Goal: Task Accomplishment & Management: Manage account settings

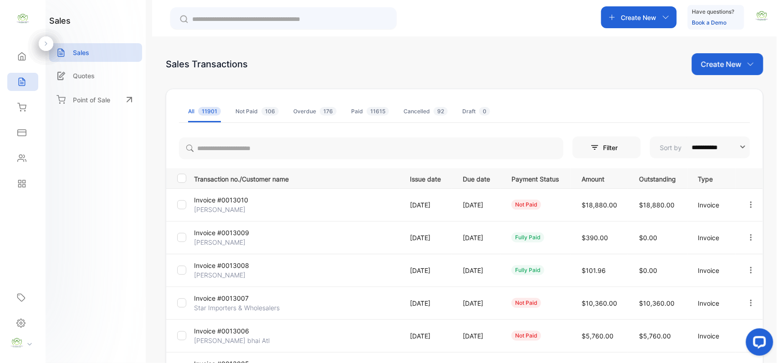
click at [729, 75] on div "Create New" at bounding box center [728, 64] width 72 height 22
click at [722, 100] on div "Invoice" at bounding box center [731, 94] width 64 height 18
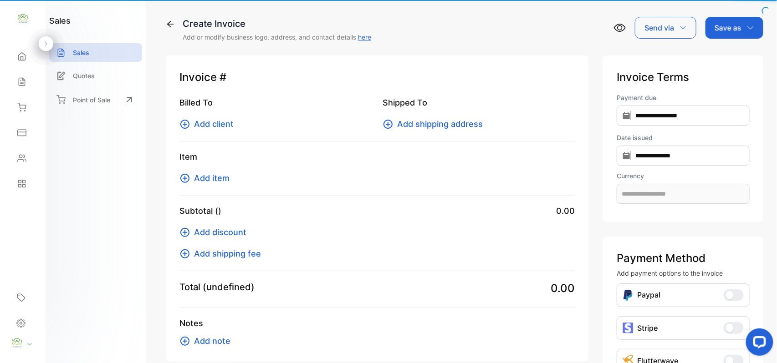
type input "**********"
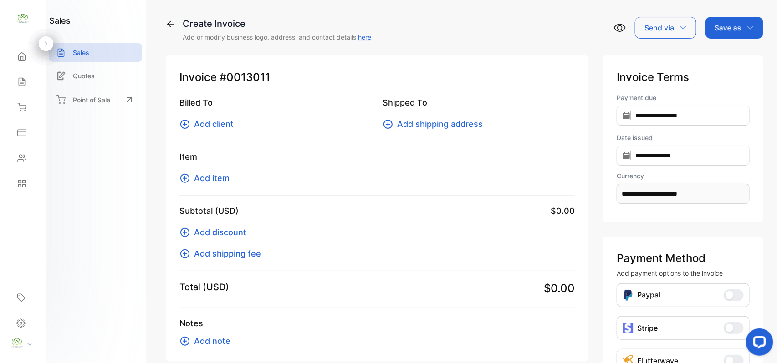
click at [215, 120] on span "Add client" at bounding box center [214, 124] width 40 height 12
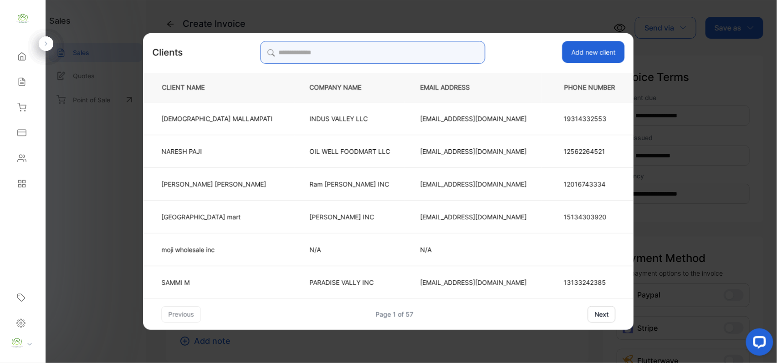
drag, startPoint x: 350, startPoint y: 51, endPoint x: 358, endPoint y: 50, distance: 7.3
click at [353, 51] on input "search" at bounding box center [372, 52] width 225 height 23
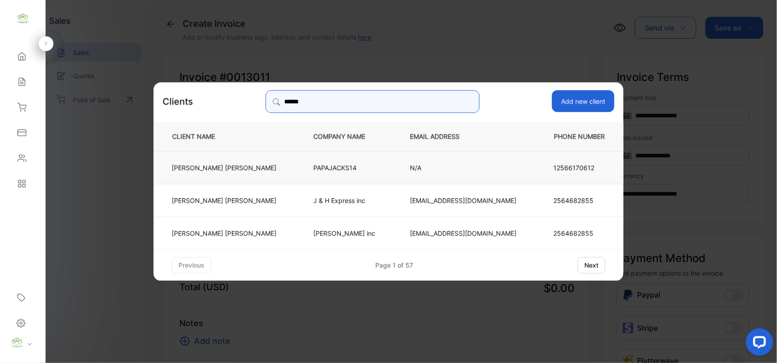
type input "******"
click at [273, 169] on td "[PERSON_NAME]" at bounding box center [225, 167] width 145 height 33
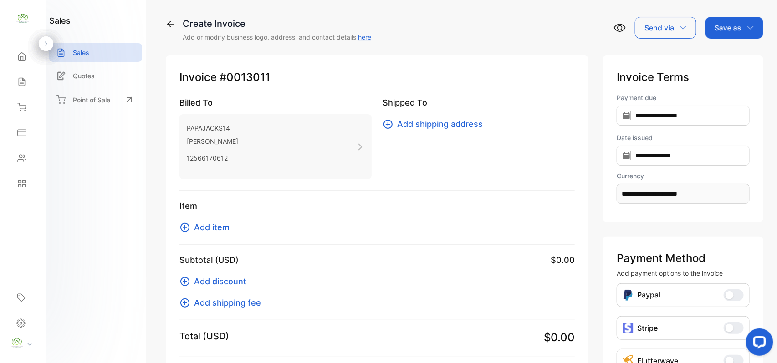
click at [201, 230] on span "Add item" at bounding box center [212, 227] width 36 height 12
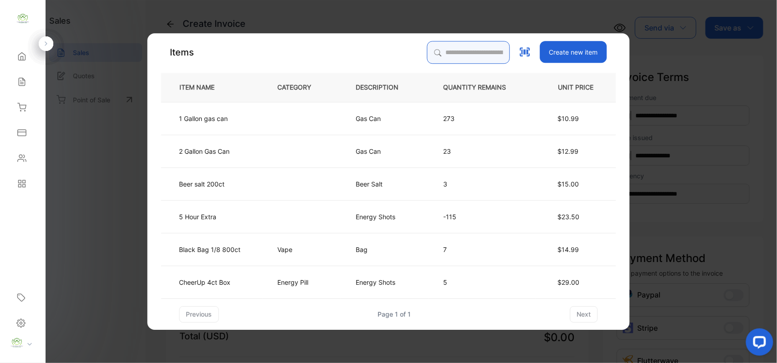
click at [452, 46] on input "search" at bounding box center [468, 52] width 83 height 23
type input "*"
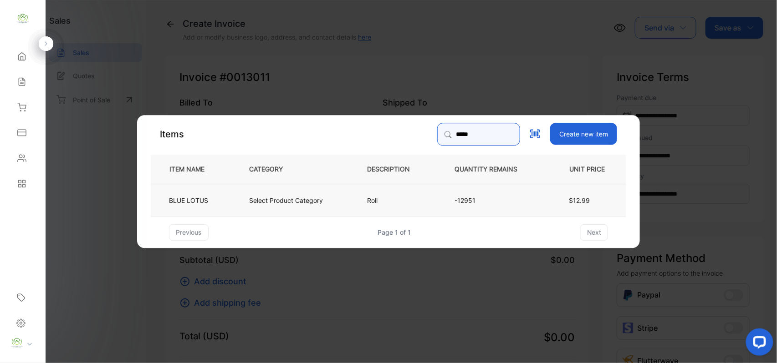
type input "*****"
click at [309, 205] on td "Select Product Category" at bounding box center [293, 200] width 118 height 33
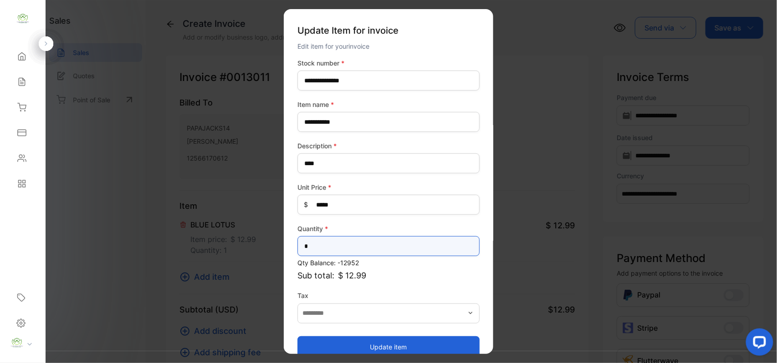
click at [360, 246] on input "*" at bounding box center [388, 246] width 182 height 20
type input "**"
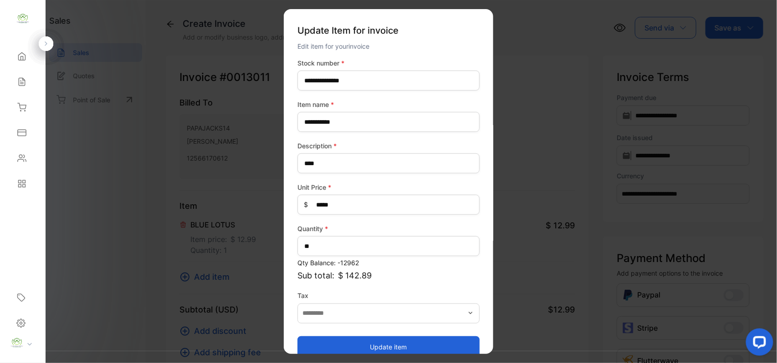
click at [398, 341] on button "Update item" at bounding box center [388, 347] width 182 height 22
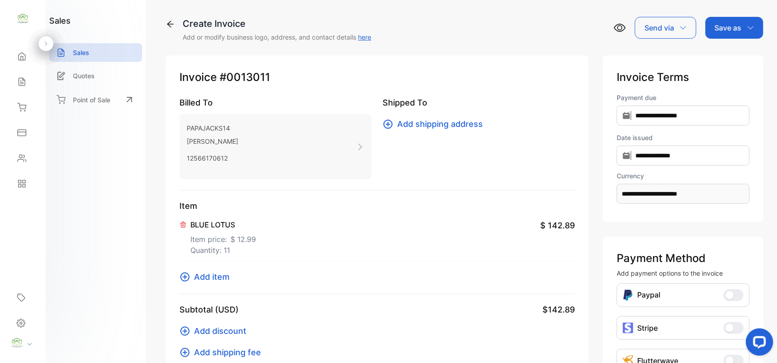
click at [219, 274] on span "Add item" at bounding box center [212, 277] width 36 height 12
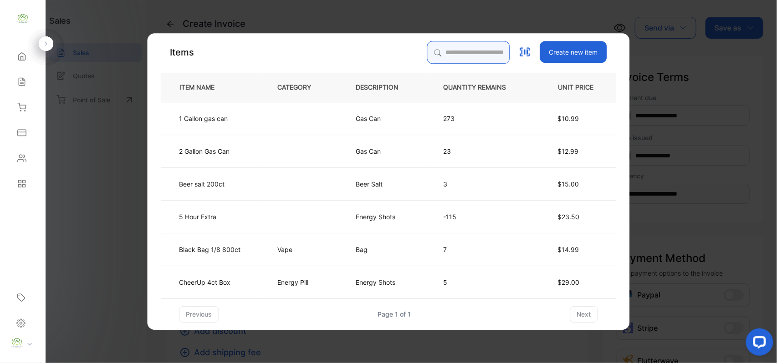
click at [456, 46] on input "search" at bounding box center [468, 52] width 83 height 23
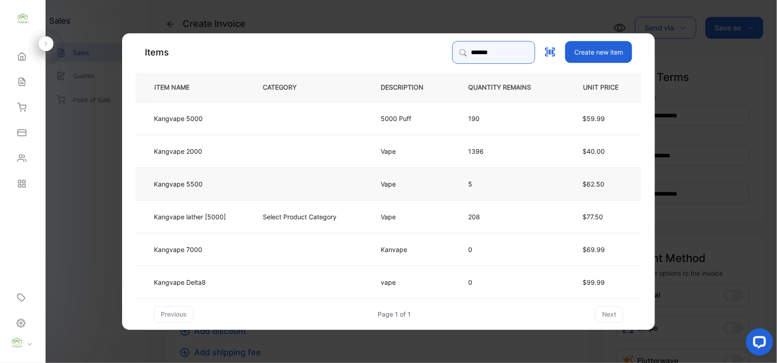
type input "*******"
click at [246, 186] on td "Kangvape 5500" at bounding box center [192, 183] width 112 height 33
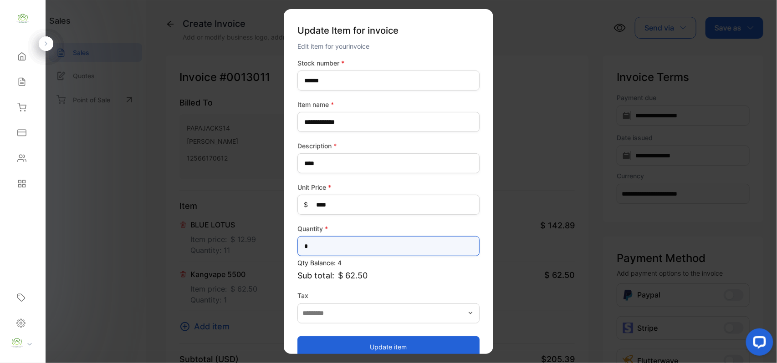
click at [352, 240] on input "*" at bounding box center [388, 246] width 182 height 20
type input "*"
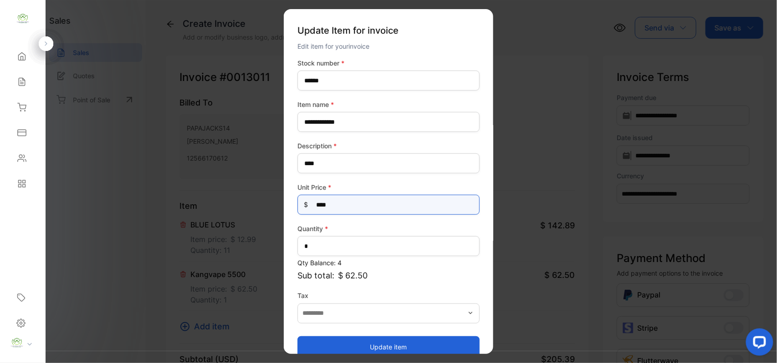
click at [345, 204] on Price-inputprice "****" at bounding box center [388, 205] width 182 height 20
type Price-inputprice "*"
type Price-inputprice "**"
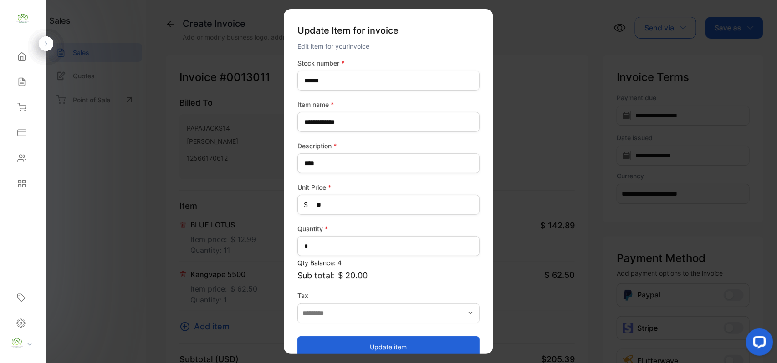
drag, startPoint x: 370, startPoint y: 351, endPoint x: 361, endPoint y: 348, distance: 8.9
click at [367, 350] on button "Update item" at bounding box center [388, 347] width 182 height 22
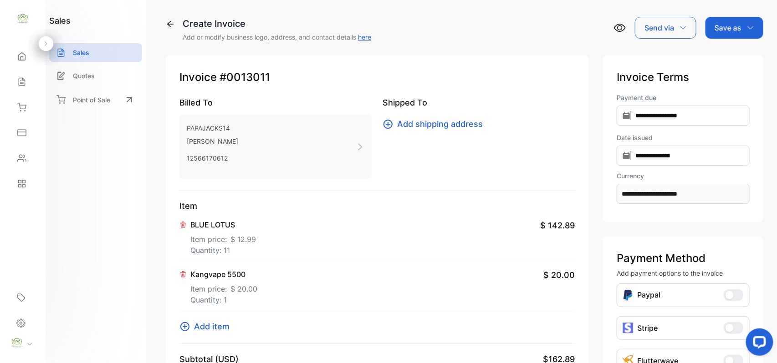
click at [223, 326] on span "Add item" at bounding box center [212, 327] width 36 height 12
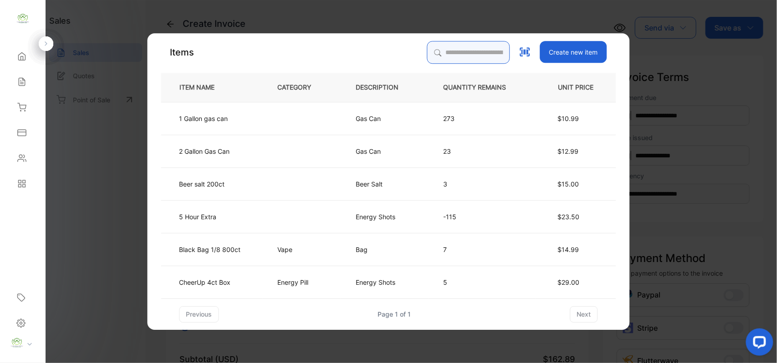
click at [449, 48] on input "search" at bounding box center [468, 52] width 83 height 23
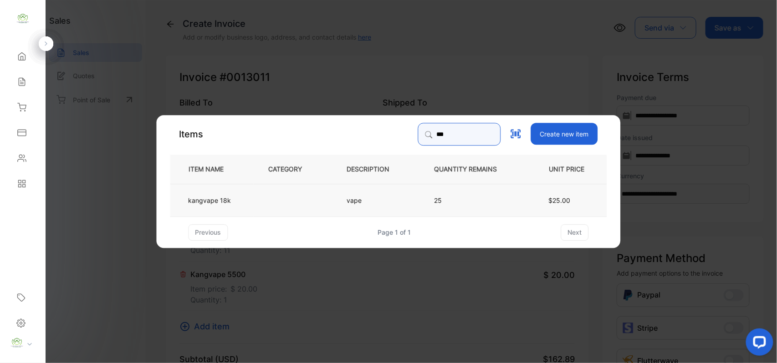
type input "***"
click at [227, 196] on p "kangvape 18k" at bounding box center [210, 200] width 43 height 10
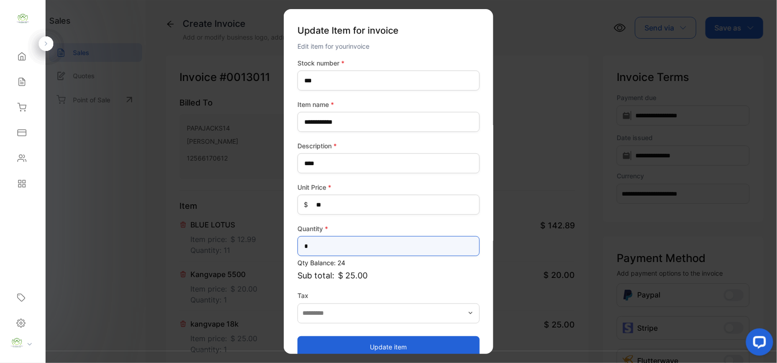
click at [356, 252] on input "*" at bounding box center [388, 246] width 182 height 20
type input "*"
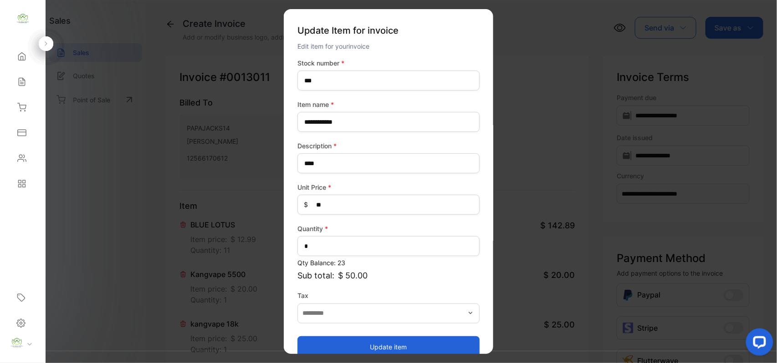
click at [367, 341] on button "Update item" at bounding box center [388, 347] width 182 height 22
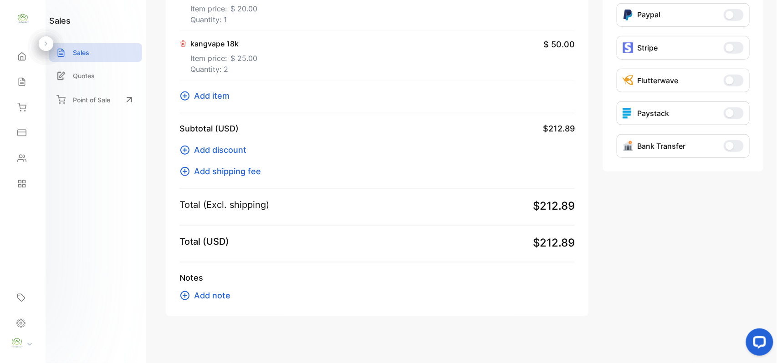
scroll to position [283, 0]
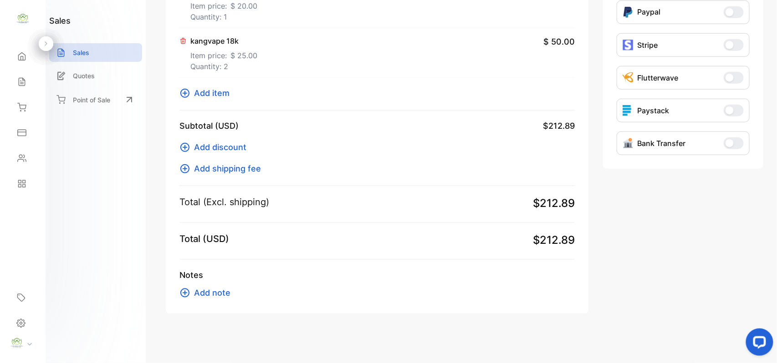
click at [219, 91] on span "Add item" at bounding box center [212, 93] width 36 height 12
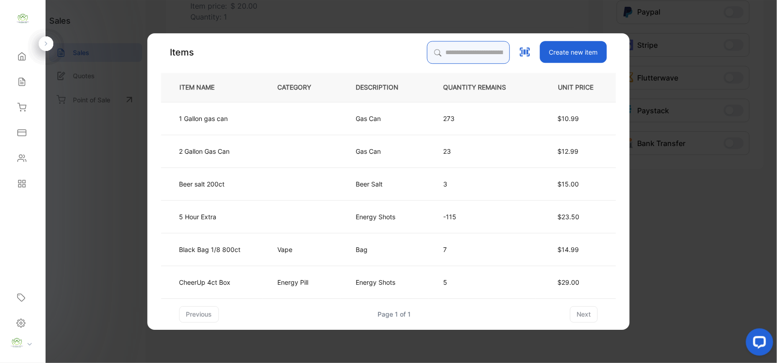
click at [481, 53] on input "search" at bounding box center [468, 52] width 83 height 23
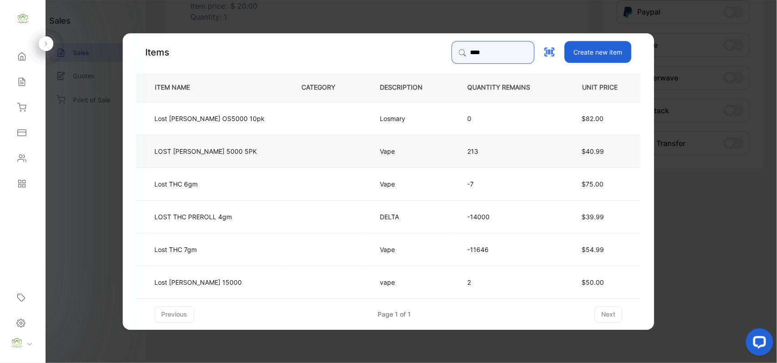
type input "****"
click at [224, 147] on p "LOST [PERSON_NAME] 5000 5PK" at bounding box center [206, 151] width 102 height 10
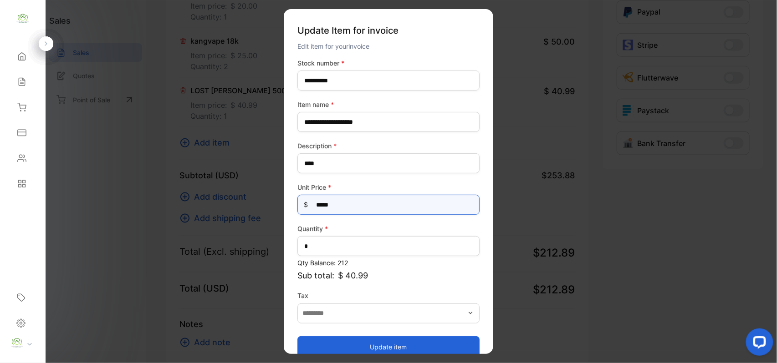
click at [376, 211] on Price-inputprice "*****" at bounding box center [388, 205] width 182 height 20
type Price-inputprice "*"
type Price-inputprice "**"
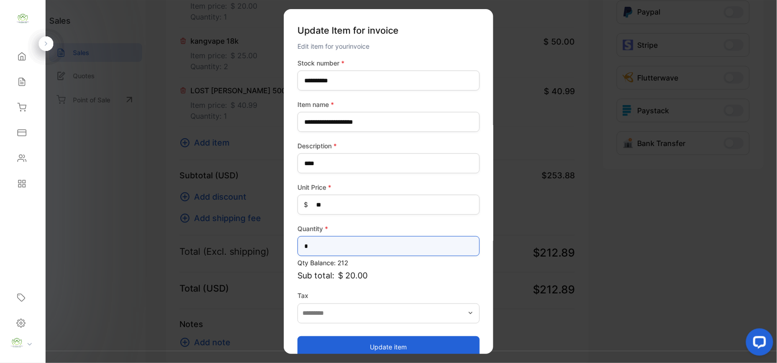
click at [318, 248] on input "*" at bounding box center [388, 246] width 182 height 20
type input "*"
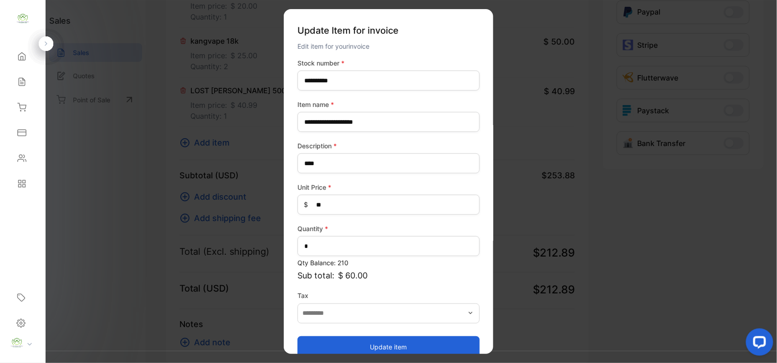
click at [359, 340] on button "Update item" at bounding box center [388, 347] width 182 height 22
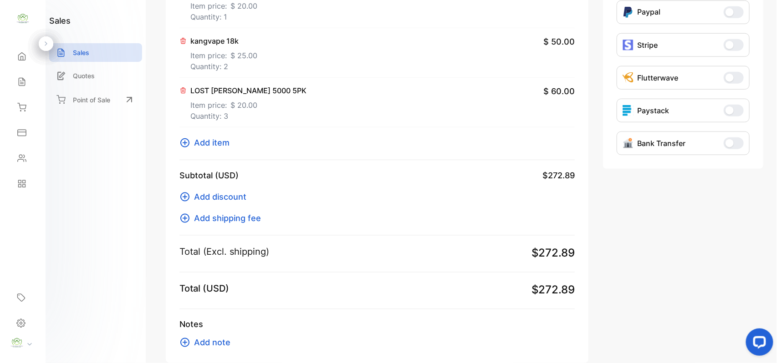
click at [218, 139] on span "Add item" at bounding box center [212, 143] width 36 height 12
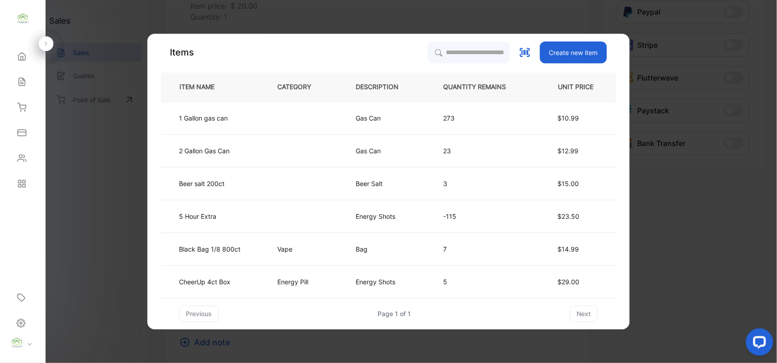
click at [421, 96] on th "DESCRIPTION" at bounding box center [384, 86] width 87 height 29
click at [434, 51] on input "search" at bounding box center [468, 52] width 83 height 23
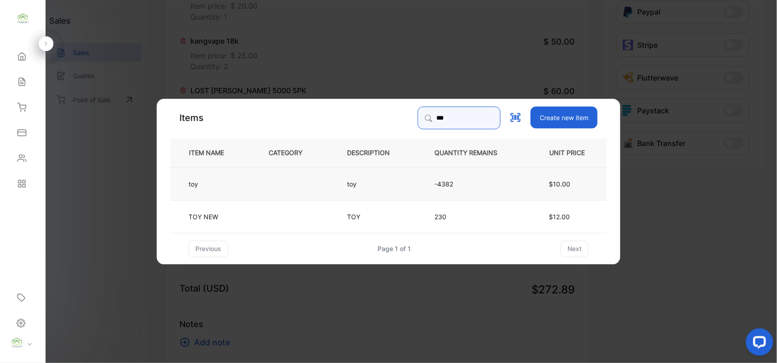
type input "***"
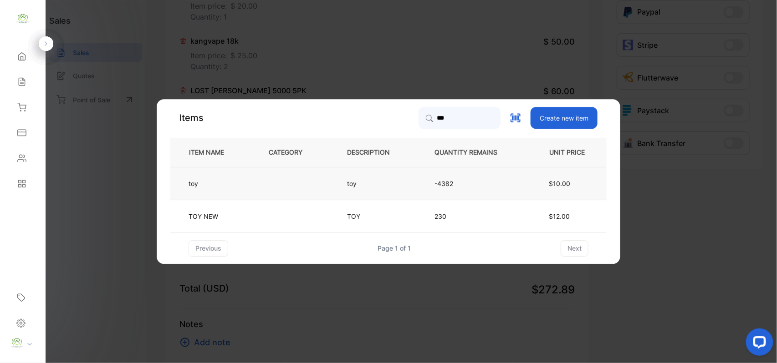
click at [320, 184] on td at bounding box center [293, 183] width 78 height 33
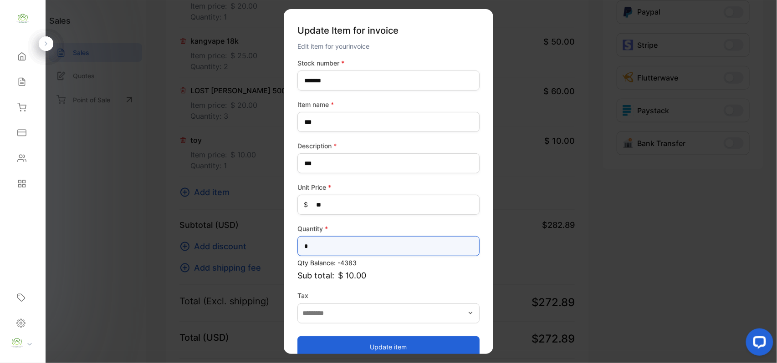
click at [333, 245] on input "*" at bounding box center [388, 246] width 182 height 20
type input "*"
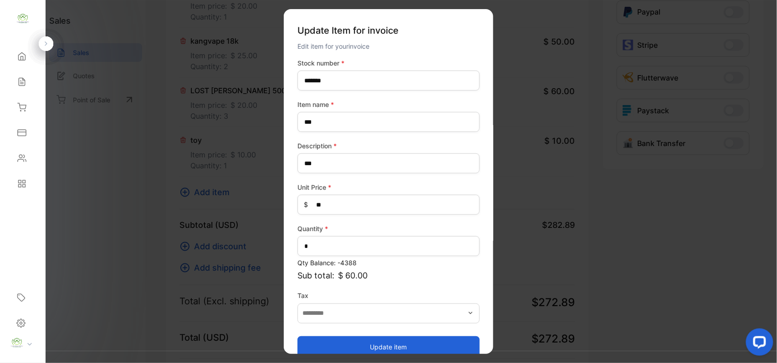
click at [345, 341] on button "Update item" at bounding box center [388, 347] width 182 height 22
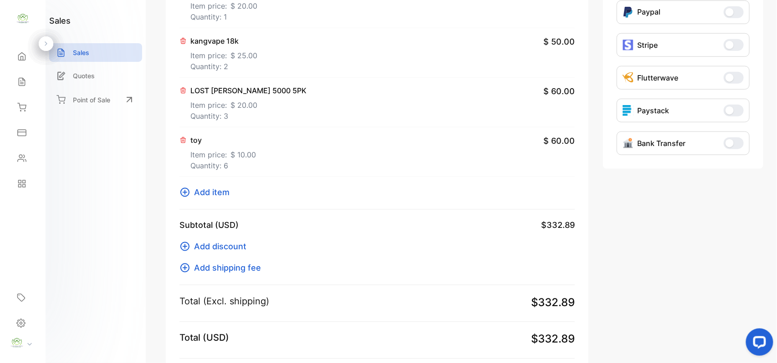
click at [225, 190] on span "Add item" at bounding box center [212, 192] width 36 height 12
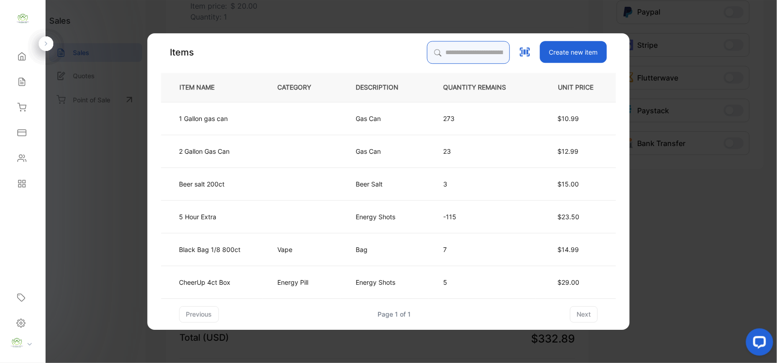
click at [458, 57] on input "search" at bounding box center [468, 52] width 83 height 23
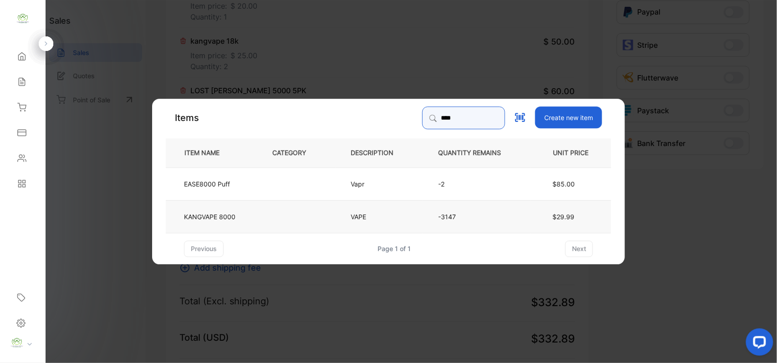
type input "****"
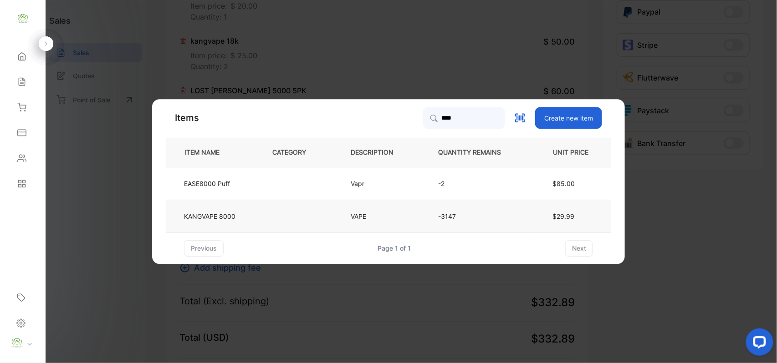
click at [281, 209] on td at bounding box center [296, 216] width 78 height 33
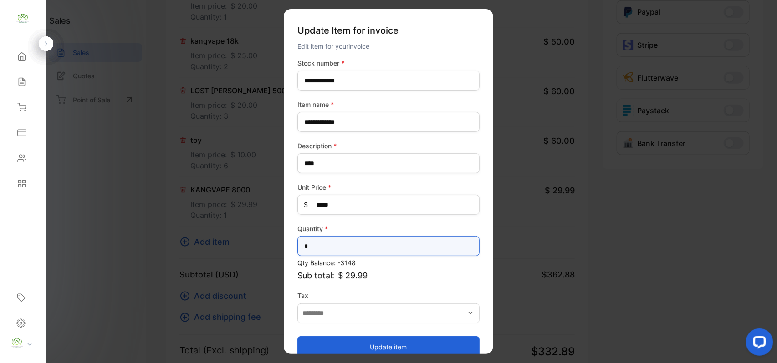
click at [375, 249] on input "*" at bounding box center [388, 246] width 182 height 20
type input "*"
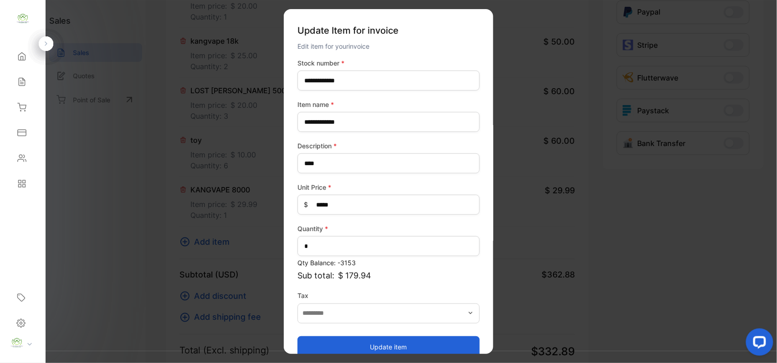
click at [343, 351] on button "Update item" at bounding box center [388, 347] width 182 height 22
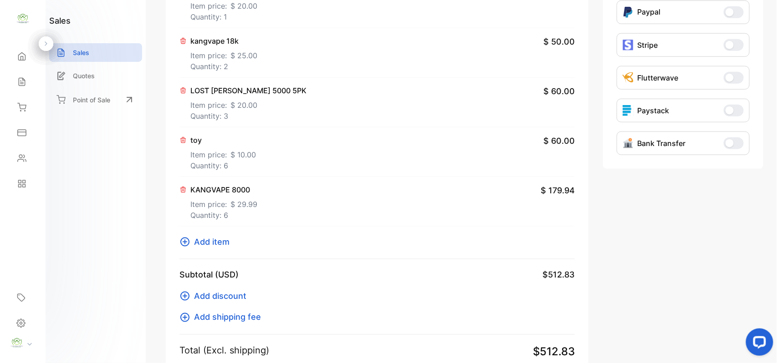
click at [214, 245] on span "Add item" at bounding box center [212, 242] width 36 height 12
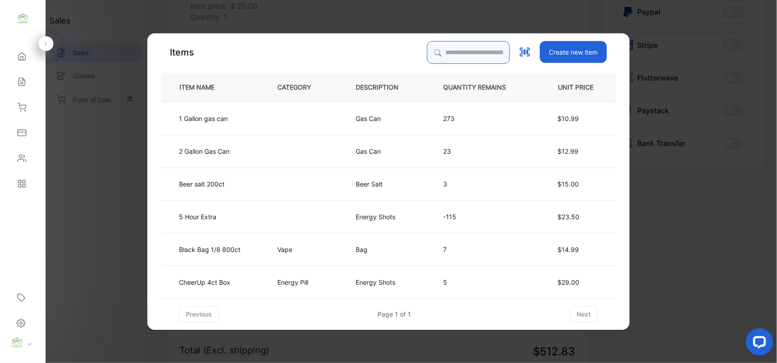
click at [467, 50] on input "search" at bounding box center [468, 52] width 83 height 23
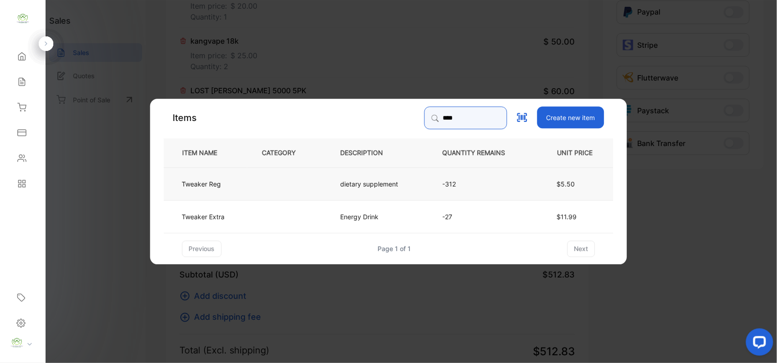
type input "****"
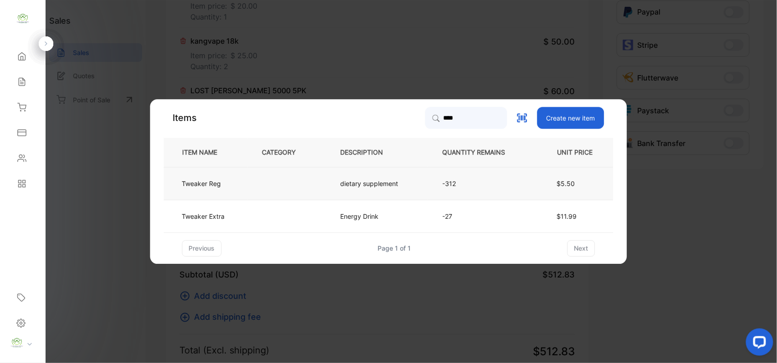
click at [312, 189] on td at bounding box center [286, 183] width 78 height 33
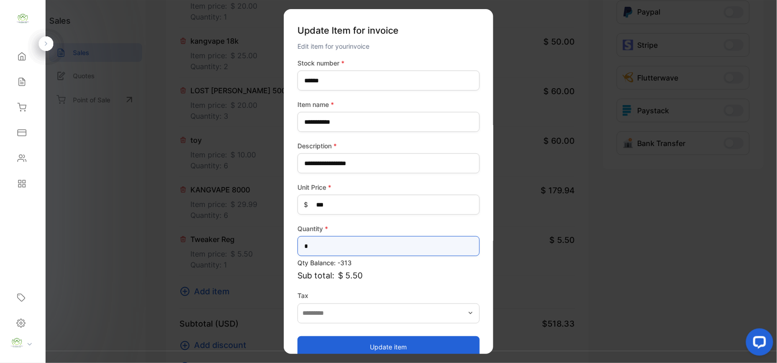
click at [322, 244] on input "*" at bounding box center [388, 246] width 182 height 20
type input "*"
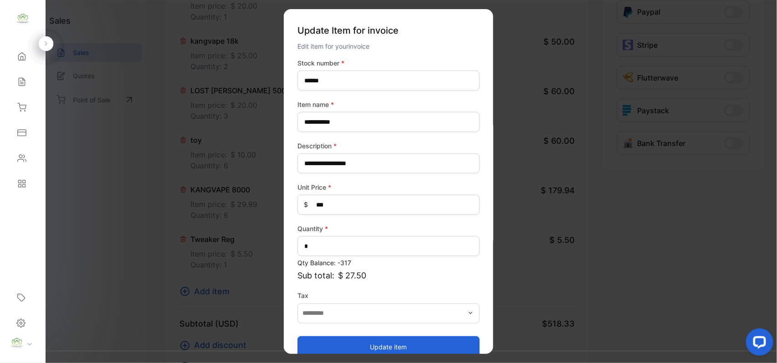
click at [394, 340] on button "Update item" at bounding box center [388, 347] width 182 height 22
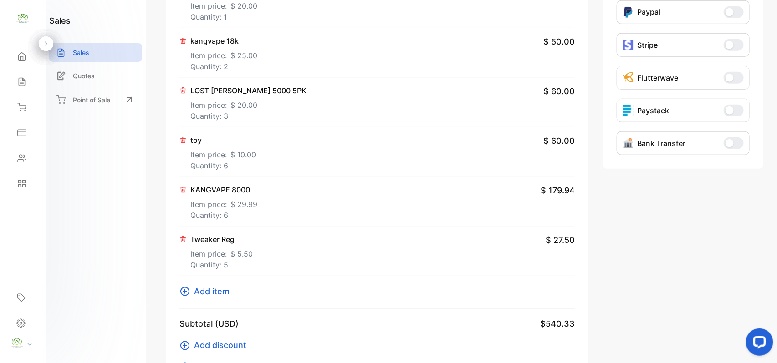
click at [226, 290] on span "Add item" at bounding box center [212, 292] width 36 height 12
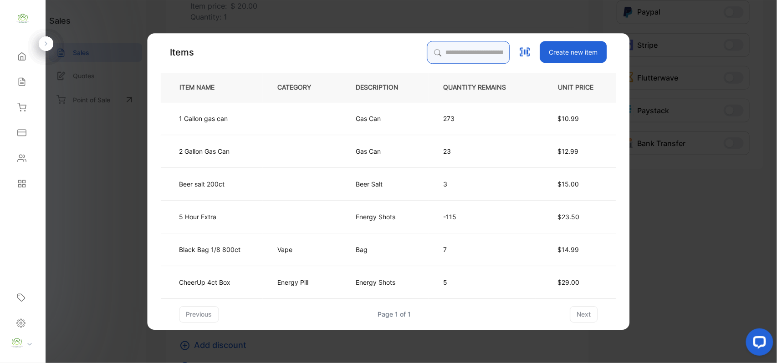
click at [433, 48] on input "search" at bounding box center [468, 52] width 83 height 23
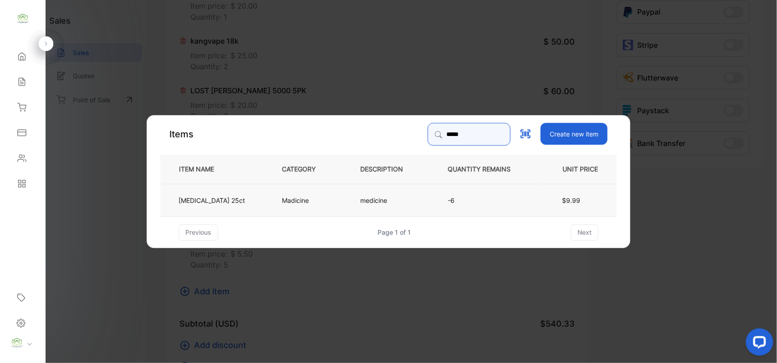
type input "*****"
click at [239, 199] on td "[MEDICAL_DATA] 25ct" at bounding box center [213, 200] width 107 height 33
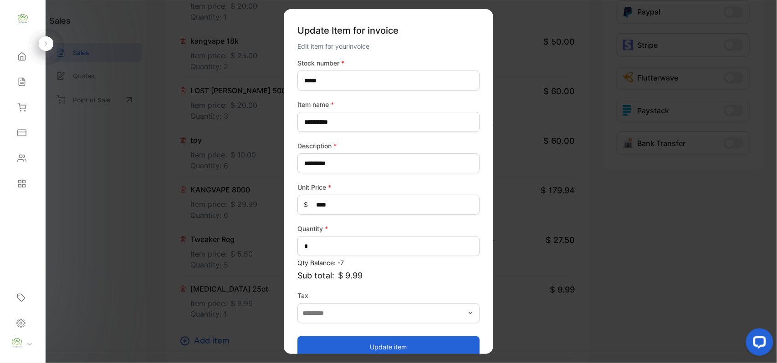
click at [368, 344] on button "Update item" at bounding box center [388, 347] width 182 height 22
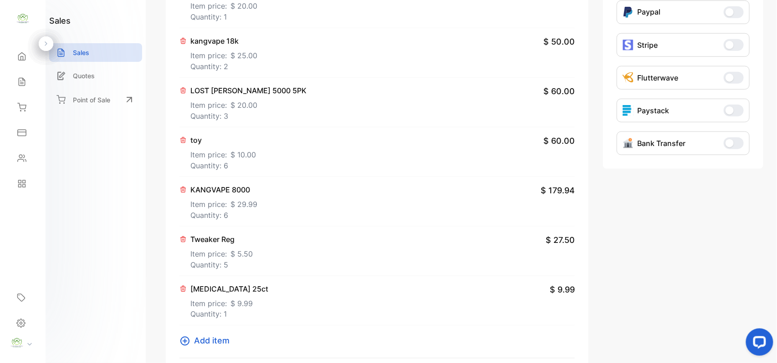
click at [214, 341] on span "Add item" at bounding box center [212, 341] width 36 height 12
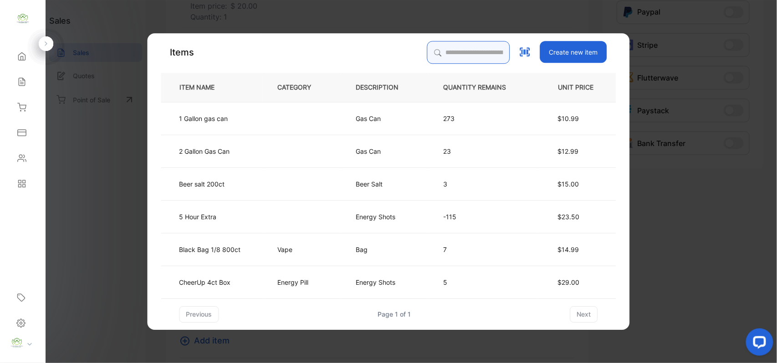
click at [476, 57] on input "search" at bounding box center [468, 52] width 83 height 23
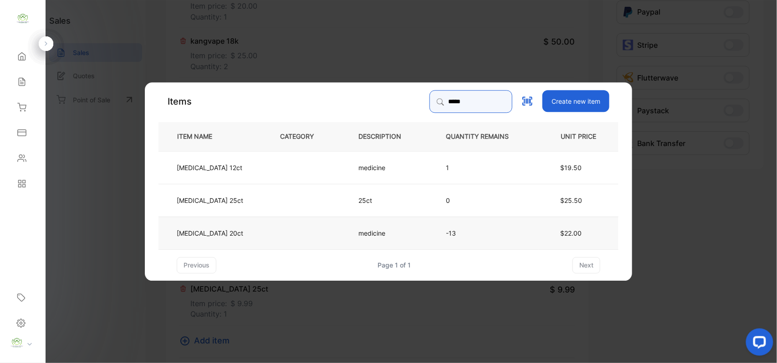
type input "*****"
click at [292, 228] on td at bounding box center [304, 232] width 78 height 33
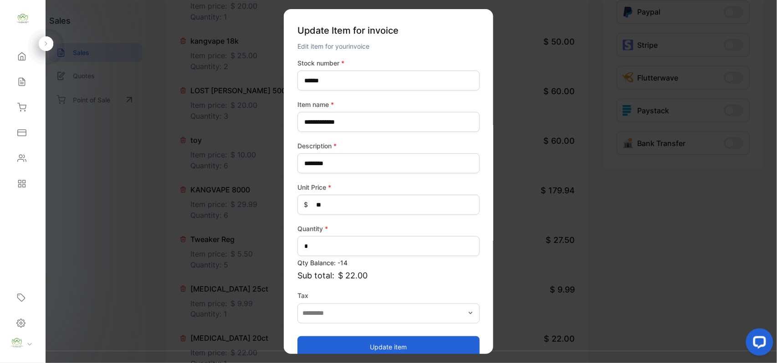
click at [409, 336] on button "Update item" at bounding box center [388, 347] width 182 height 22
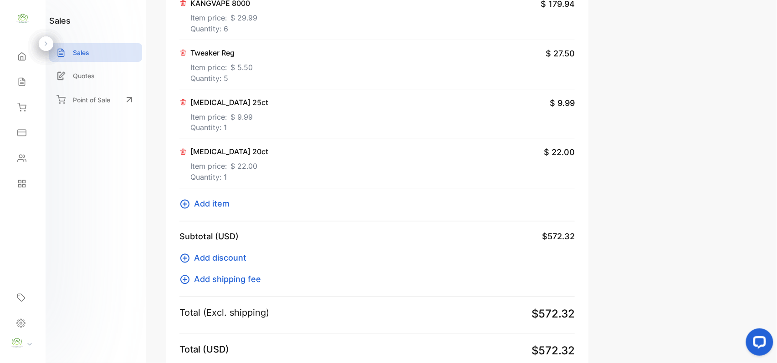
scroll to position [584, 0]
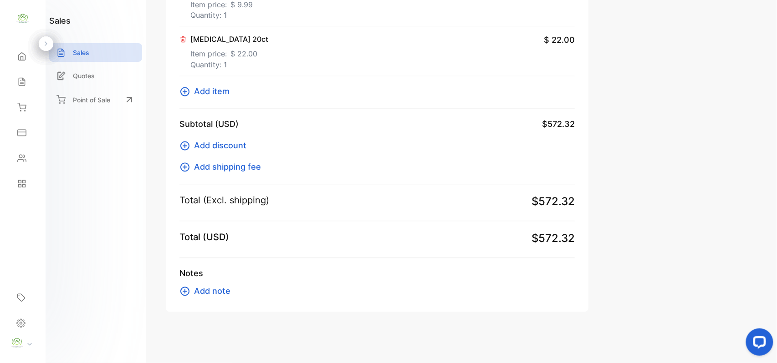
click at [208, 92] on span "Add item" at bounding box center [212, 92] width 36 height 12
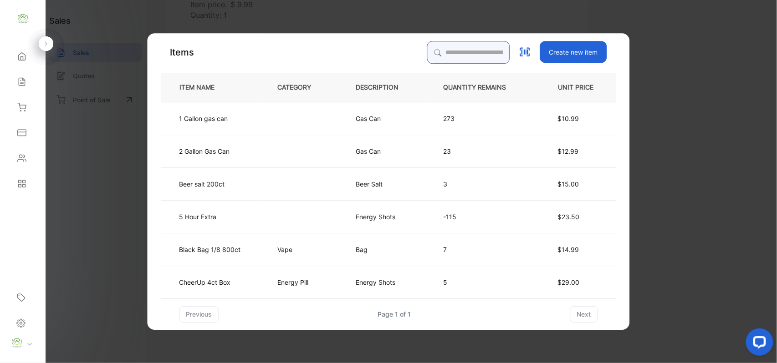
click at [433, 43] on input "search" at bounding box center [468, 52] width 83 height 23
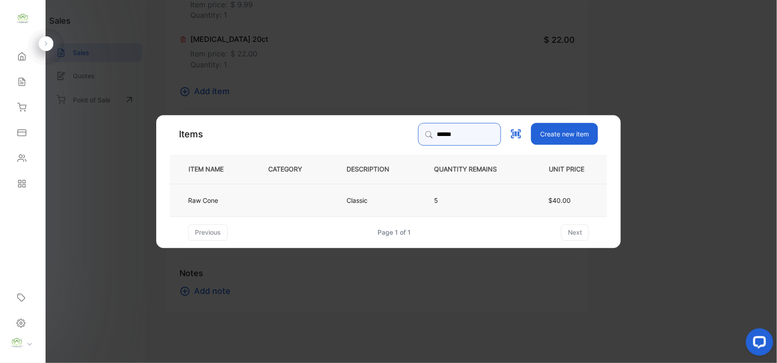
type input "******"
click at [329, 197] on td at bounding box center [292, 200] width 78 height 33
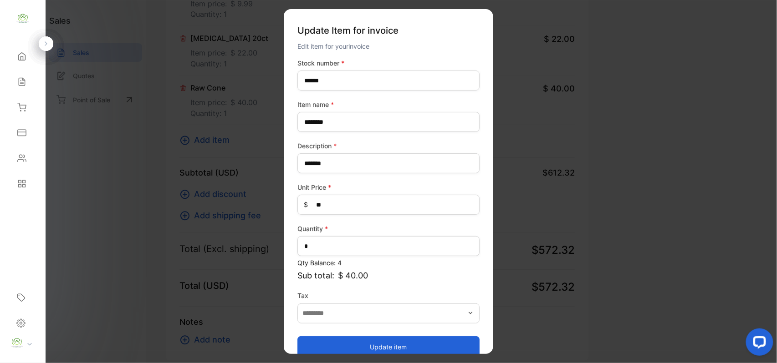
click at [372, 342] on button "Update item" at bounding box center [388, 347] width 182 height 22
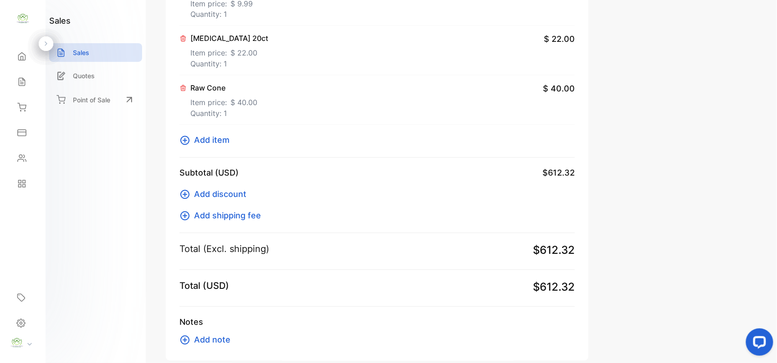
click at [227, 142] on span "Add item" at bounding box center [212, 140] width 36 height 12
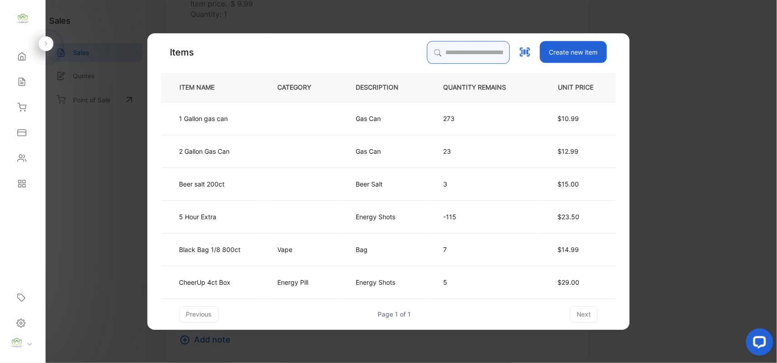
click at [427, 54] on input "search" at bounding box center [468, 52] width 83 height 23
type input "*"
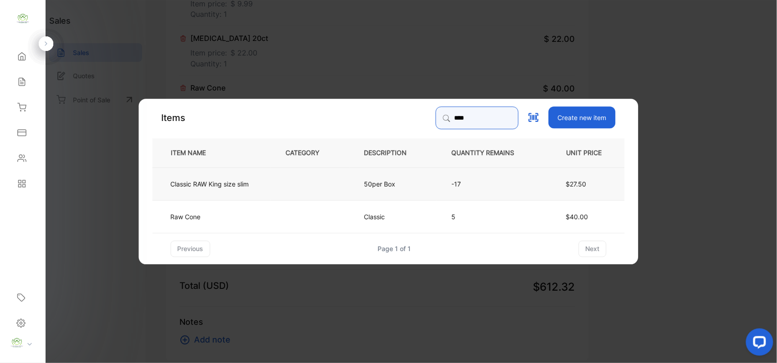
type input "****"
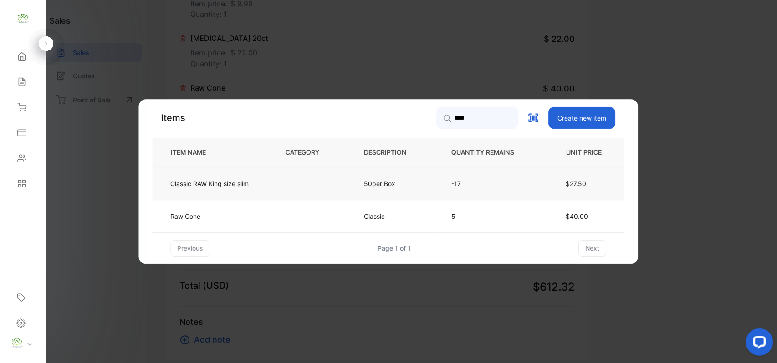
click at [339, 181] on td at bounding box center [310, 183] width 78 height 33
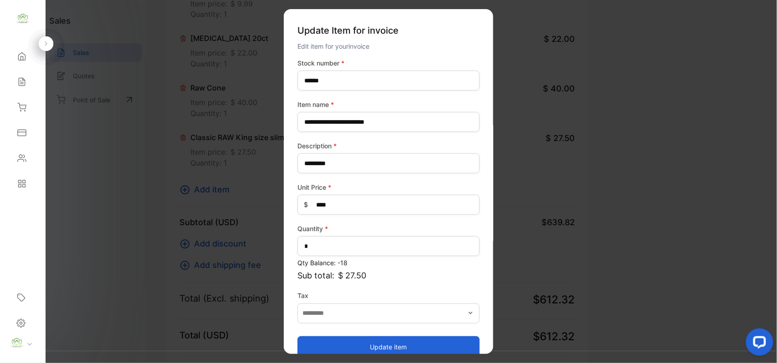
click at [358, 341] on button "Update item" at bounding box center [388, 347] width 182 height 22
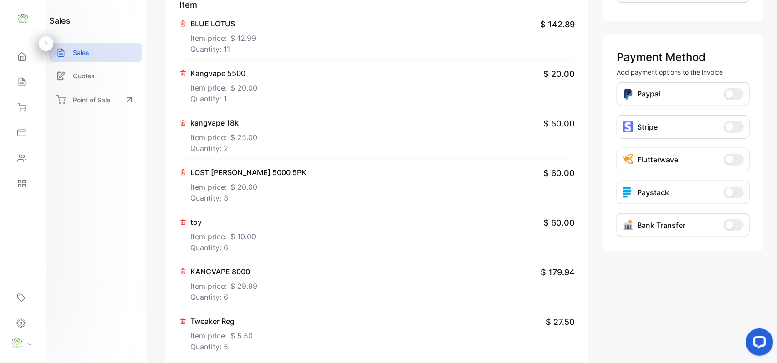
scroll to position [159, 0]
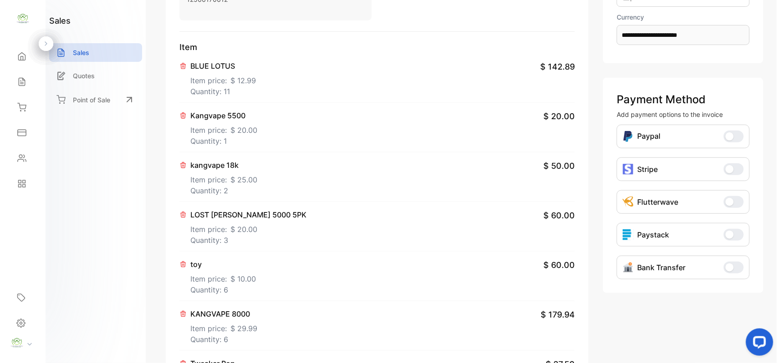
click at [223, 192] on p "Quantity: 2" at bounding box center [223, 190] width 67 height 11
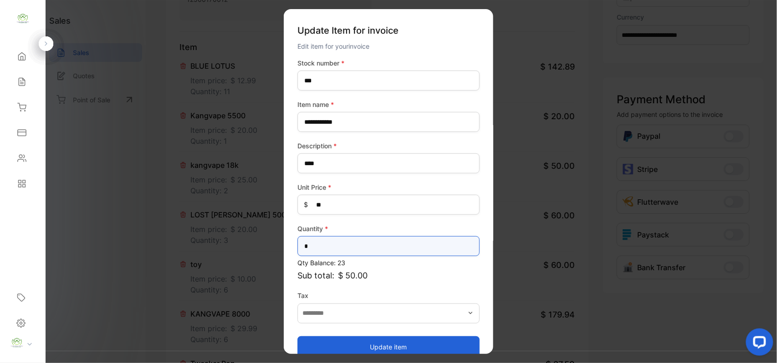
click at [361, 246] on input "*" at bounding box center [388, 246] width 182 height 20
type input "*"
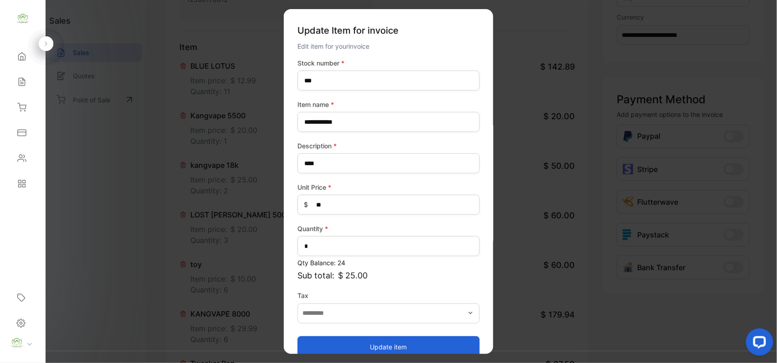
click at [359, 339] on button "Update item" at bounding box center [388, 347] width 182 height 22
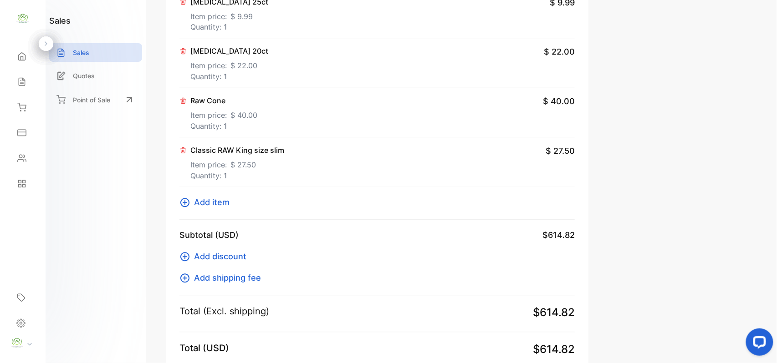
scroll to position [684, 0]
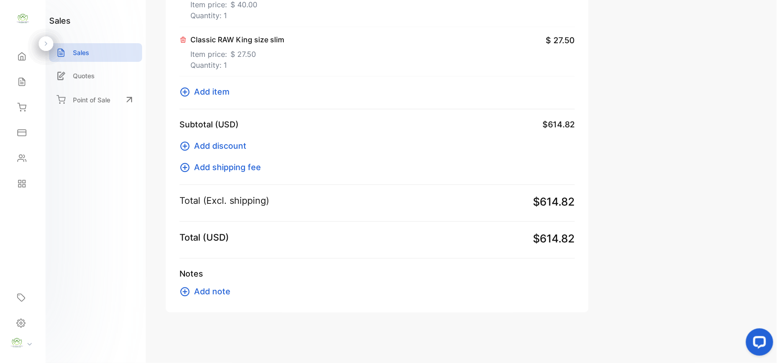
click at [206, 93] on span "Add item" at bounding box center [212, 92] width 36 height 12
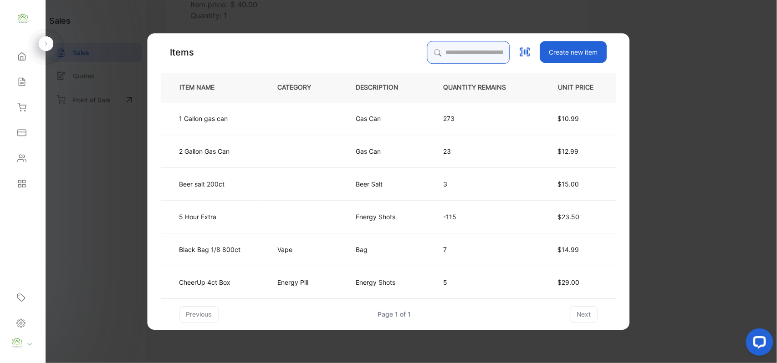
click at [445, 53] on input "search" at bounding box center [468, 52] width 83 height 23
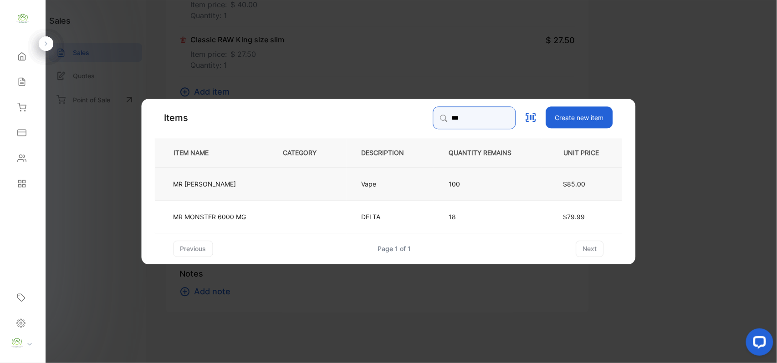
type input "**"
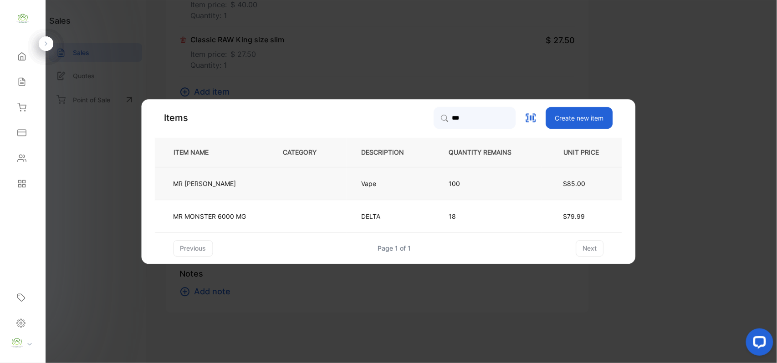
click at [428, 180] on td "Vape" at bounding box center [390, 183] width 87 height 33
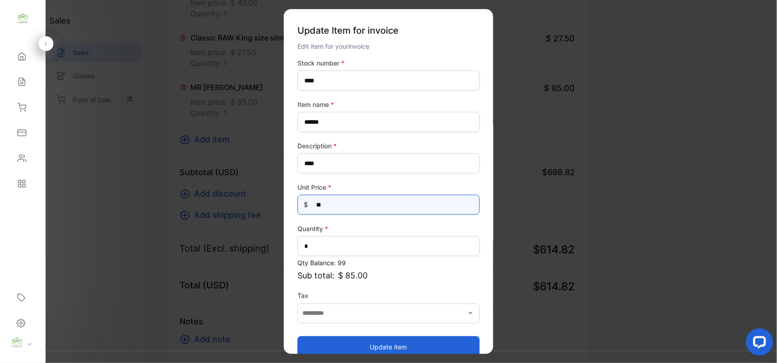
click at [358, 197] on Price-inputprice "**" at bounding box center [388, 205] width 182 height 20
type Price-inputprice "*"
type Price-inputprice "**"
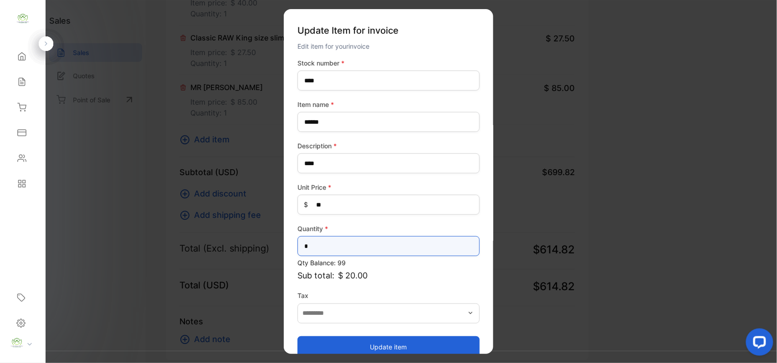
click at [340, 246] on input "*" at bounding box center [388, 246] width 182 height 20
type input "**"
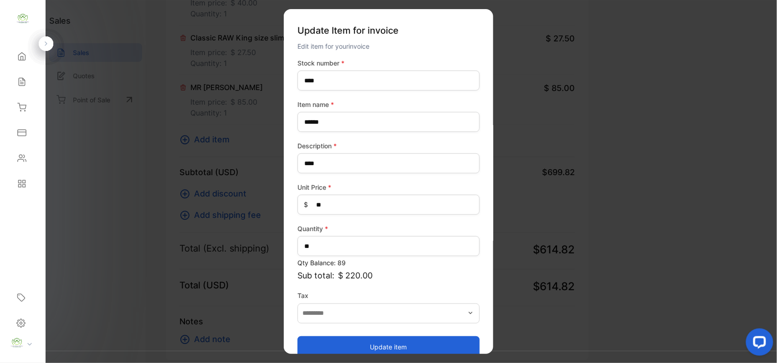
click at [356, 342] on button "Update item" at bounding box center [388, 347] width 182 height 22
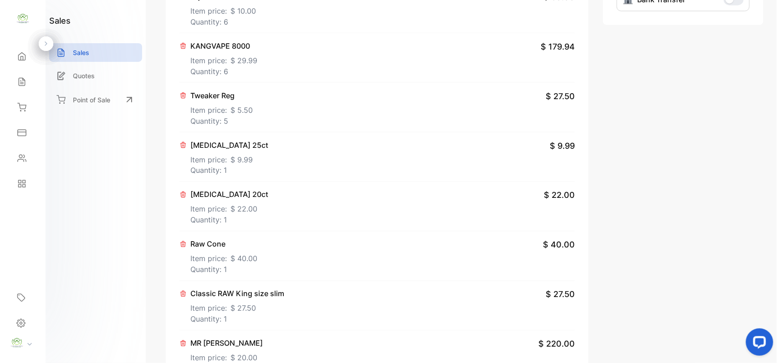
scroll to position [400, 0]
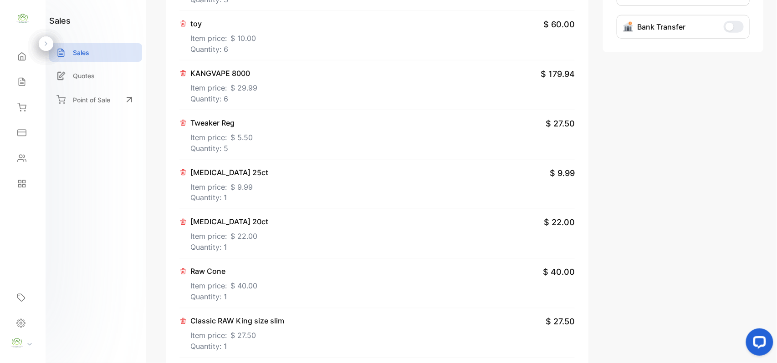
click at [237, 153] on p "Quantity: 5" at bounding box center [221, 148] width 62 height 11
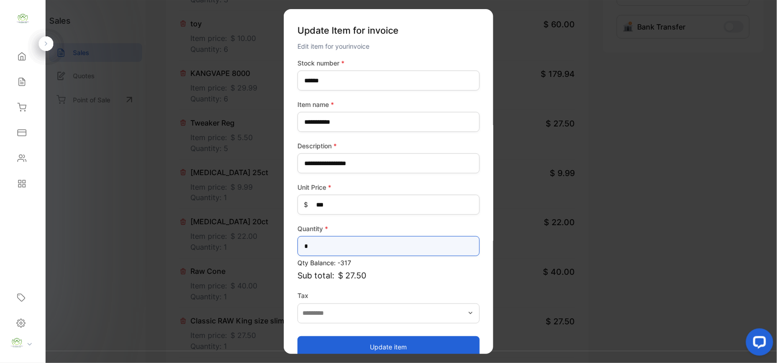
click at [359, 241] on input "*" at bounding box center [388, 246] width 182 height 20
type input "*"
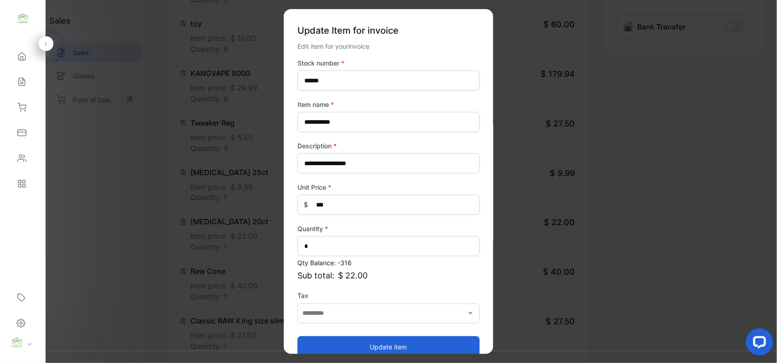
click at [354, 336] on button "Update item" at bounding box center [388, 347] width 182 height 22
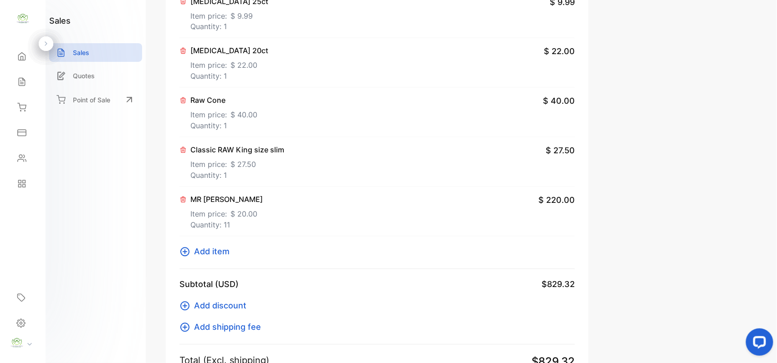
scroll to position [684, 0]
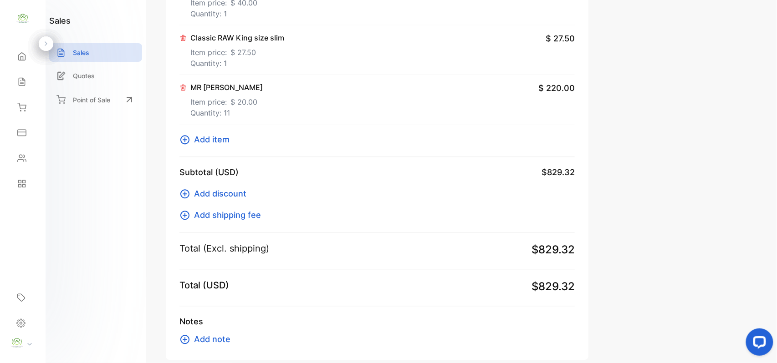
click at [218, 146] on span "Add item" at bounding box center [212, 139] width 36 height 12
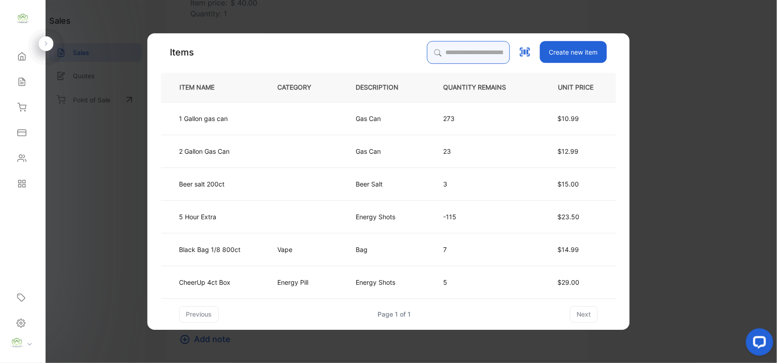
click at [462, 59] on input "search" at bounding box center [468, 52] width 83 height 23
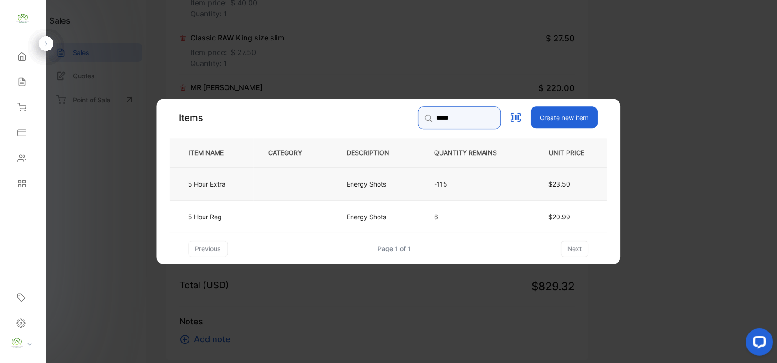
type input "*****"
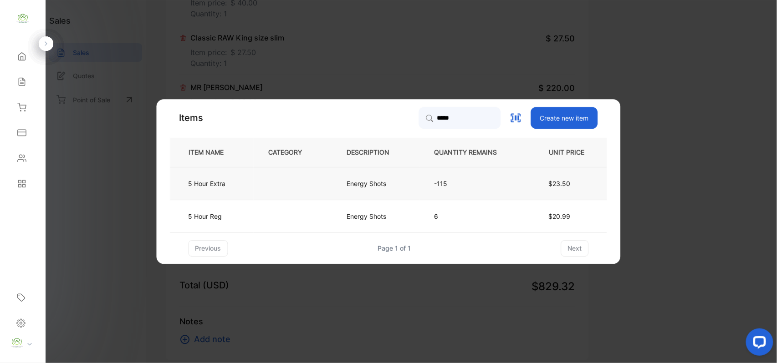
click at [296, 187] on td at bounding box center [293, 183] width 78 height 33
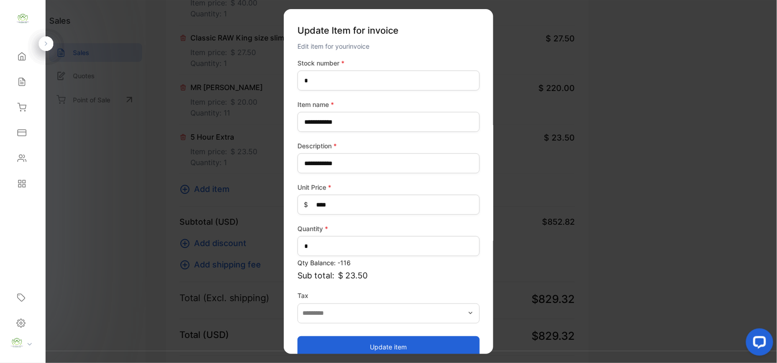
click at [394, 345] on button "Update item" at bounding box center [388, 347] width 182 height 22
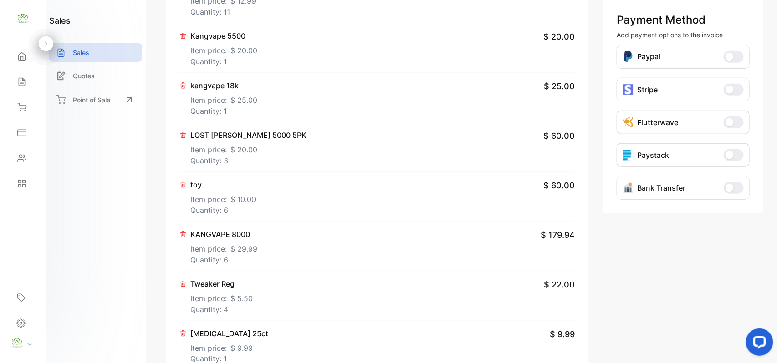
scroll to position [0, 0]
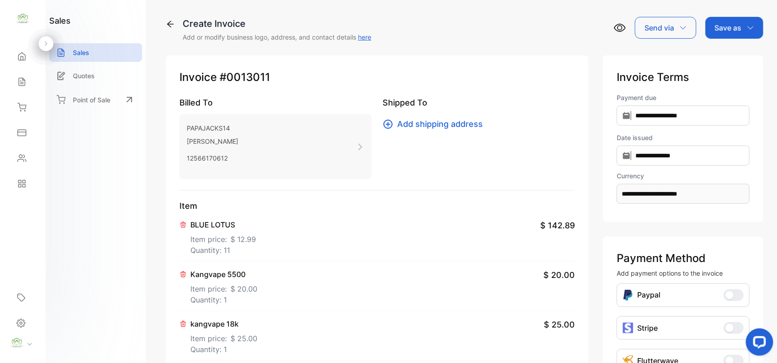
drag, startPoint x: 713, startPoint y: 23, endPoint x: 722, endPoint y: 39, distance: 18.4
click at [715, 24] on p "Save as" at bounding box center [728, 27] width 27 height 11
click at [727, 55] on div "Invoice" at bounding box center [732, 58] width 52 height 18
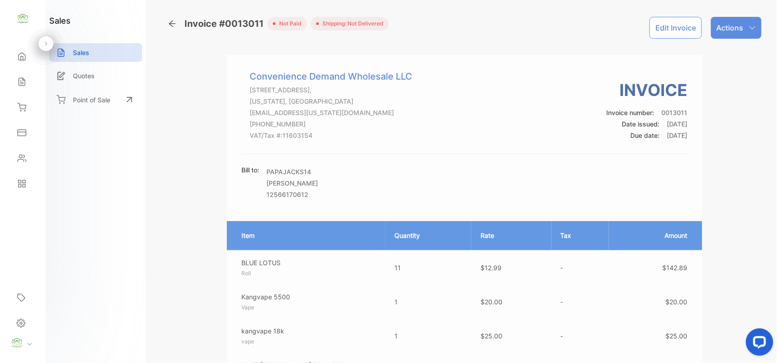
click at [756, 26] on div "Actions" at bounding box center [736, 28] width 51 height 22
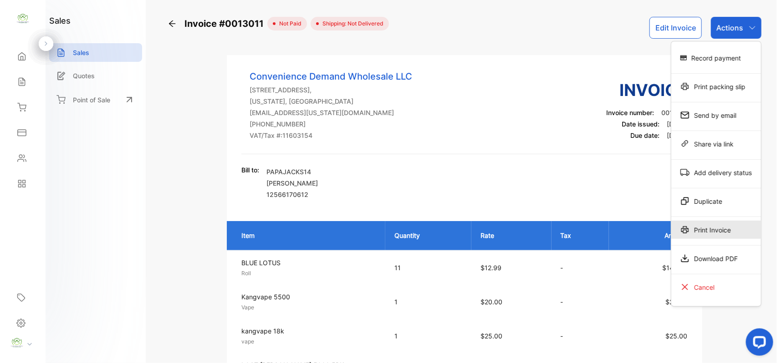
click at [704, 226] on div "Print Invoice" at bounding box center [716, 230] width 90 height 18
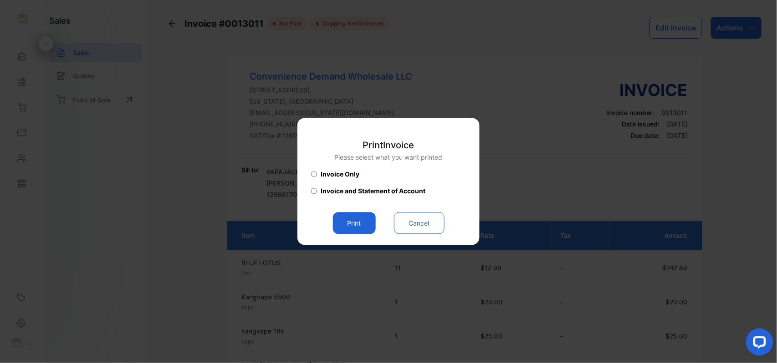
click at [365, 220] on button "Print" at bounding box center [354, 224] width 43 height 22
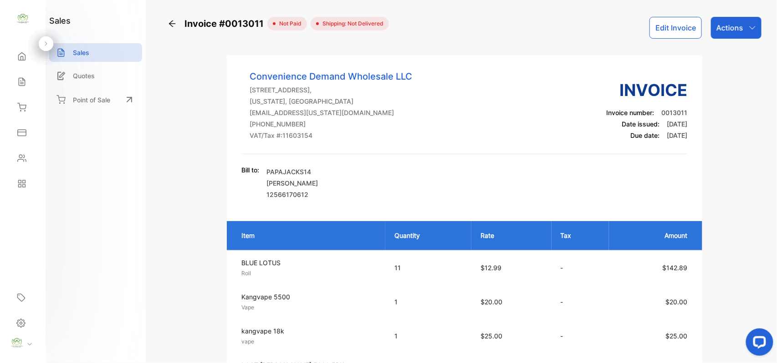
click at [15, 81] on div "Sales" at bounding box center [21, 81] width 12 height 9
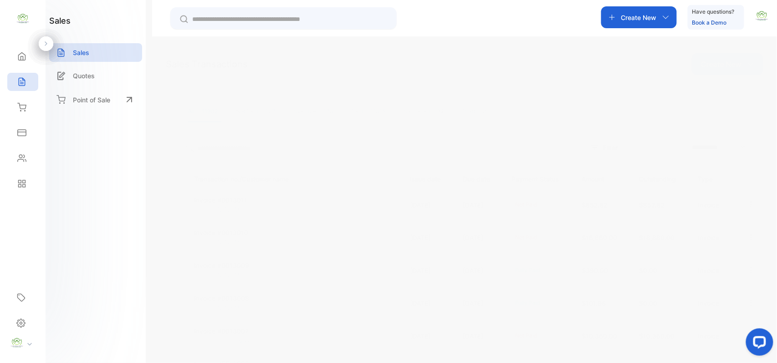
click at [225, 208] on p "[PERSON_NAME]" at bounding box center [228, 210] width 68 height 10
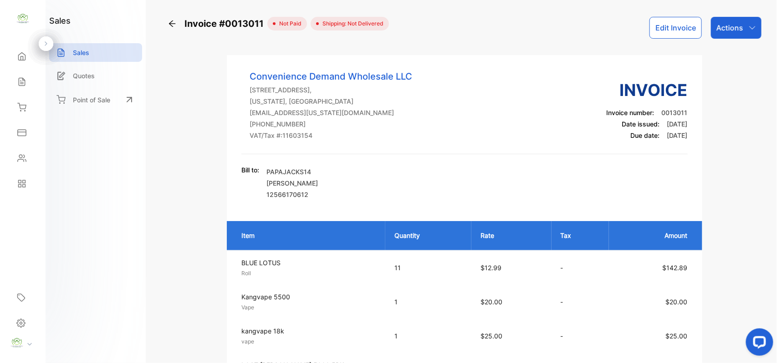
click at [733, 28] on p "Actions" at bounding box center [729, 27] width 27 height 11
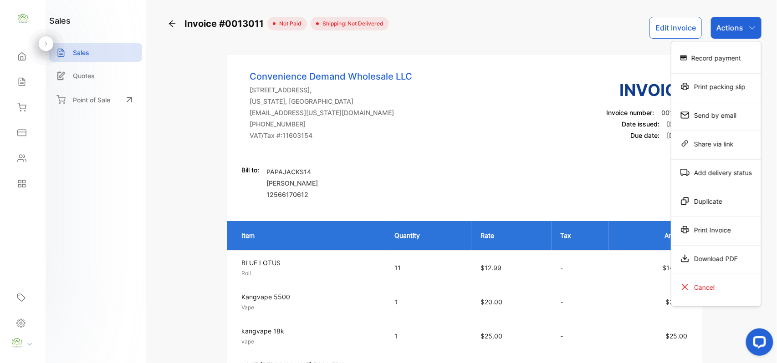
click at [738, 235] on div "Print Invoice" at bounding box center [716, 230] width 90 height 18
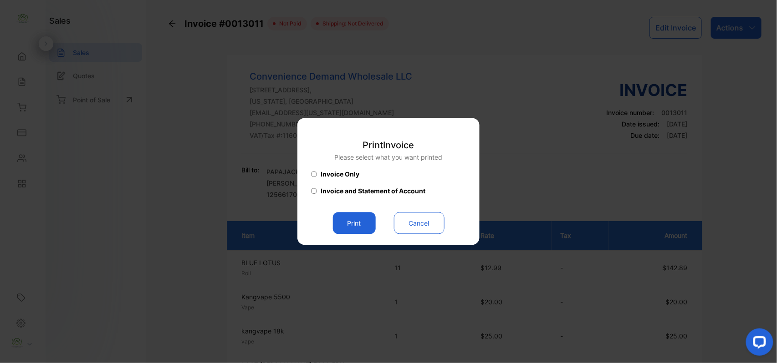
click at [363, 223] on button "Print" at bounding box center [354, 224] width 43 height 22
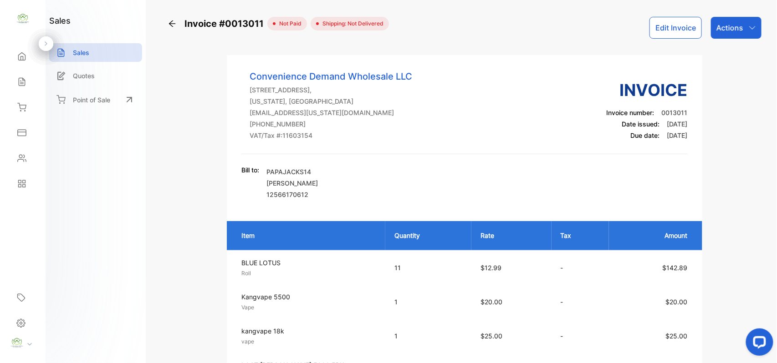
click at [30, 81] on div "Sales" at bounding box center [22, 82] width 31 height 18
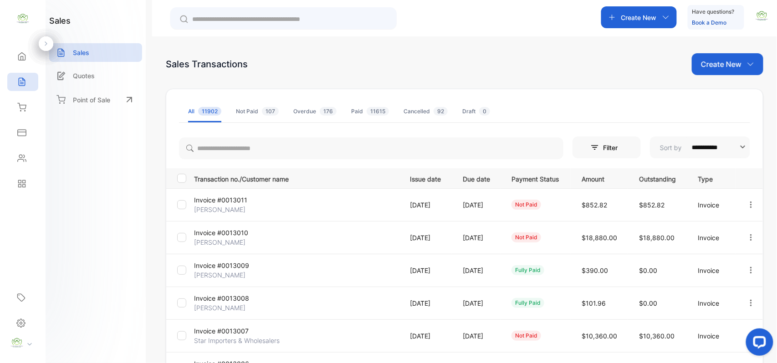
click at [30, 156] on div "Contacts" at bounding box center [22, 158] width 31 height 18
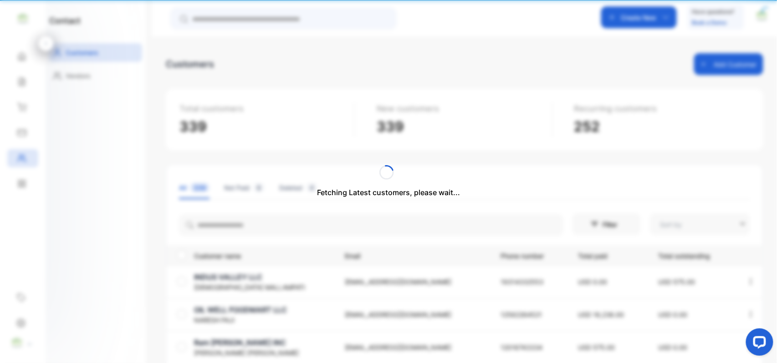
type input "**********"
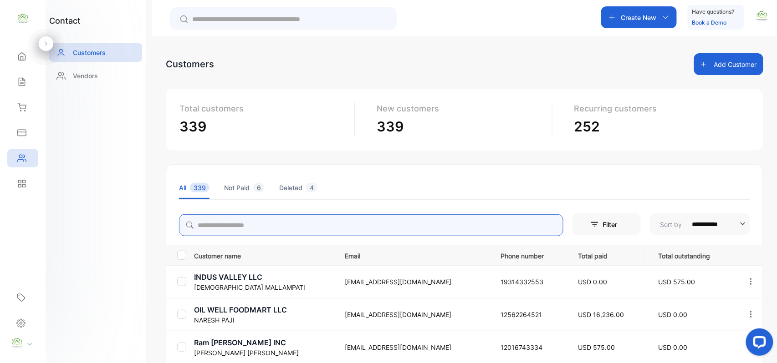
click at [277, 228] on input "search" at bounding box center [371, 226] width 384 height 22
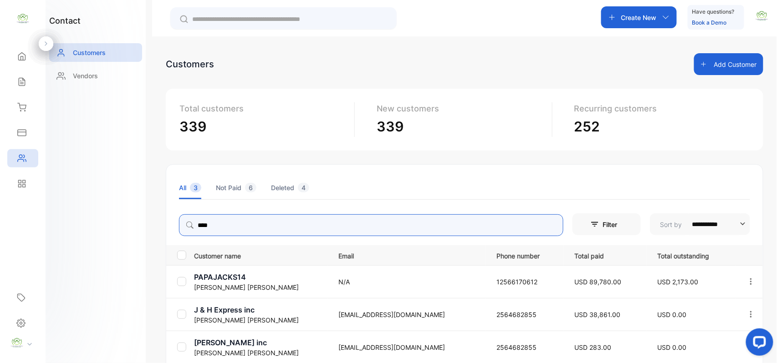
type input "****"
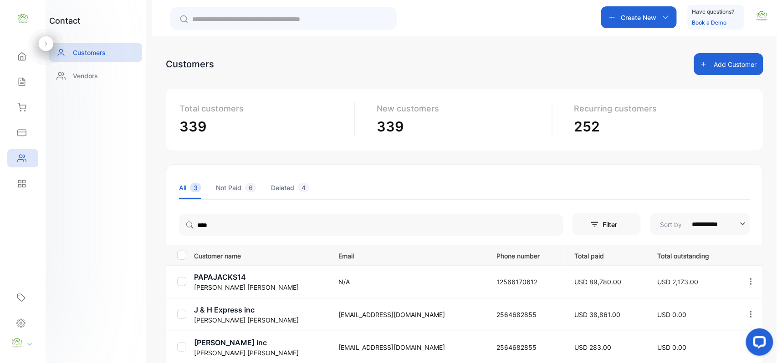
click at [86, 233] on div "contact Customers Vendors" at bounding box center [96, 181] width 100 height 363
click at [19, 72] on div "Sales Sales" at bounding box center [22, 82] width 31 height 26
click at [218, 278] on p "PAPAJACKS14" at bounding box center [260, 277] width 133 height 11
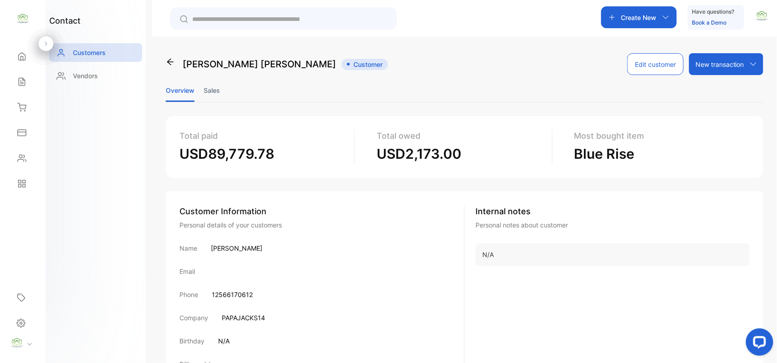
click at [214, 87] on li "Sales" at bounding box center [212, 90] width 16 height 23
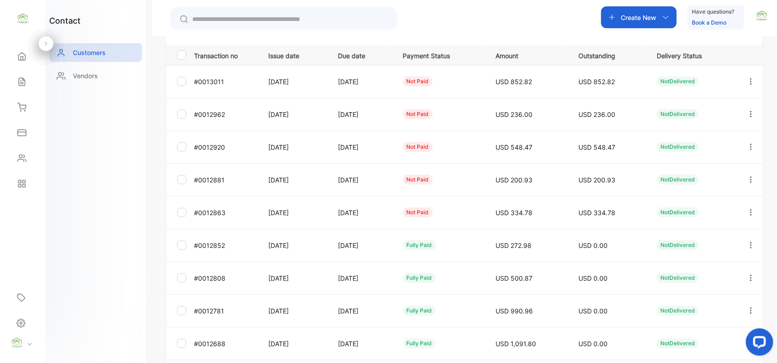
scroll to position [101, 0]
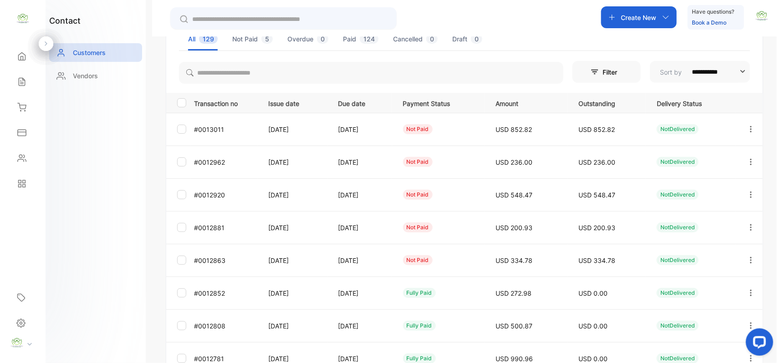
click at [20, 77] on div "Sales" at bounding box center [22, 82] width 31 height 18
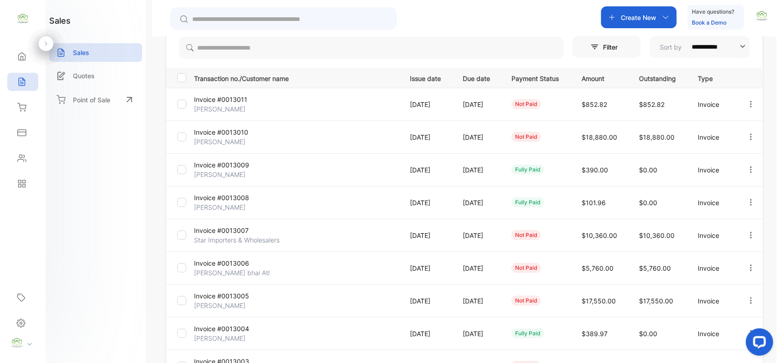
click at [230, 139] on p "[PERSON_NAME]" at bounding box center [228, 142] width 68 height 10
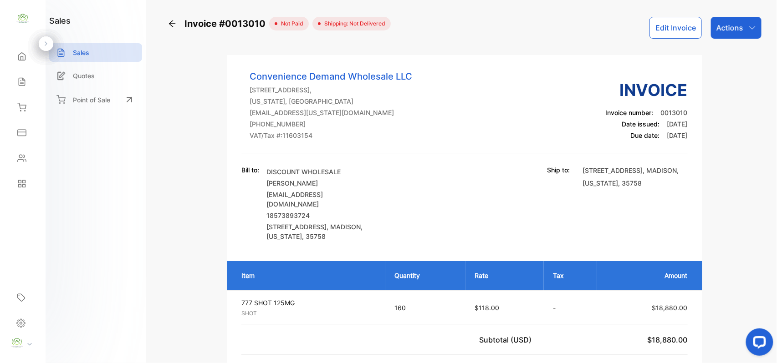
click at [741, 36] on div "Actions" at bounding box center [736, 28] width 51 height 22
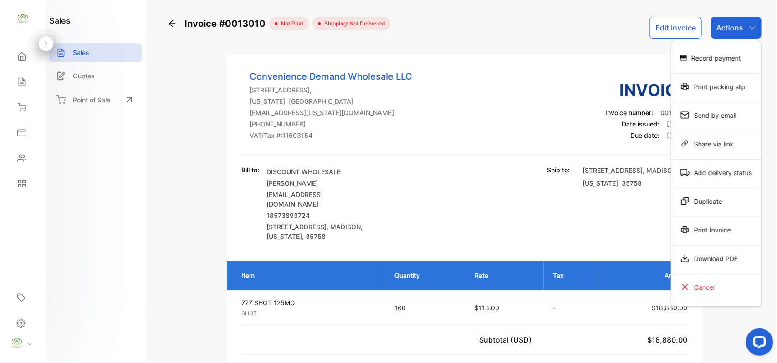
click at [734, 56] on div "Record payment" at bounding box center [716, 58] width 90 height 18
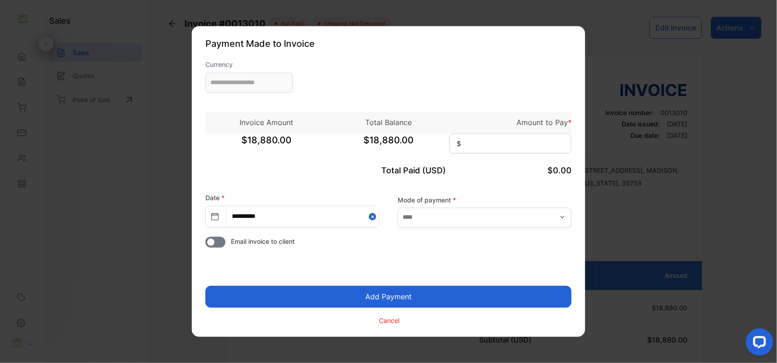
type input "**********"
click at [515, 147] on input at bounding box center [511, 144] width 122 height 20
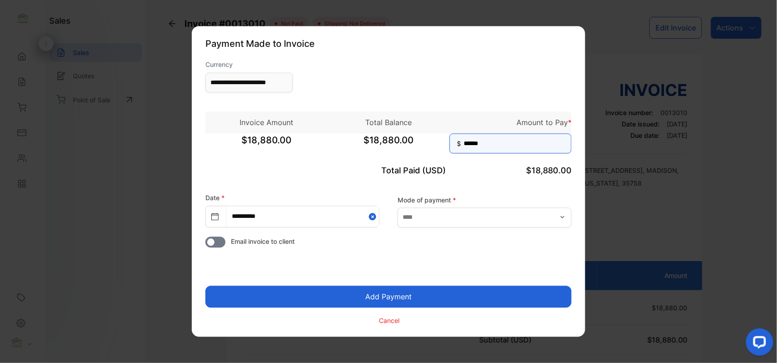
type input "******"
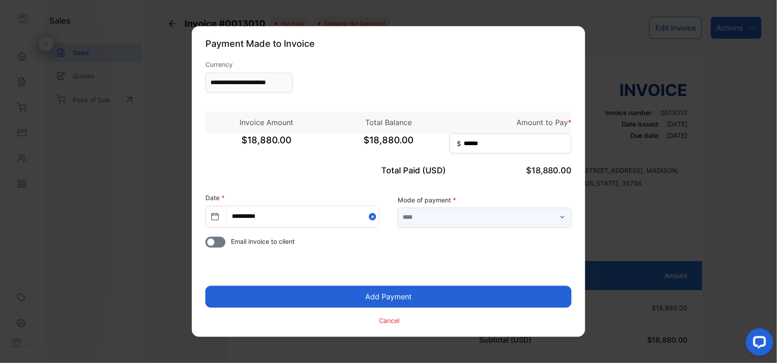
click at [520, 224] on input "text" at bounding box center [485, 218] width 174 height 20
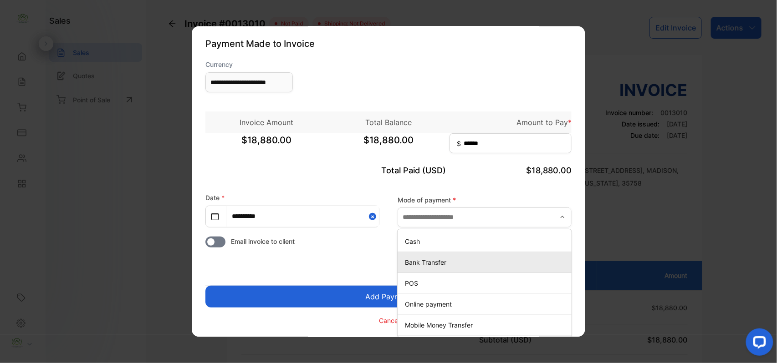
click at [430, 268] on div "Bank Transfer" at bounding box center [485, 262] width 174 height 13
type input "**********"
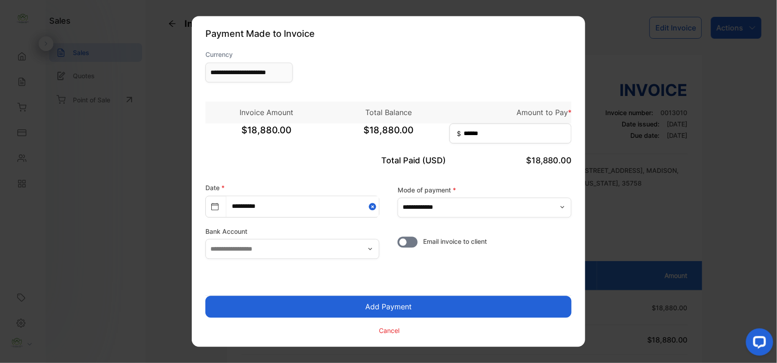
click at [407, 305] on button "Add Payment" at bounding box center [388, 307] width 366 height 22
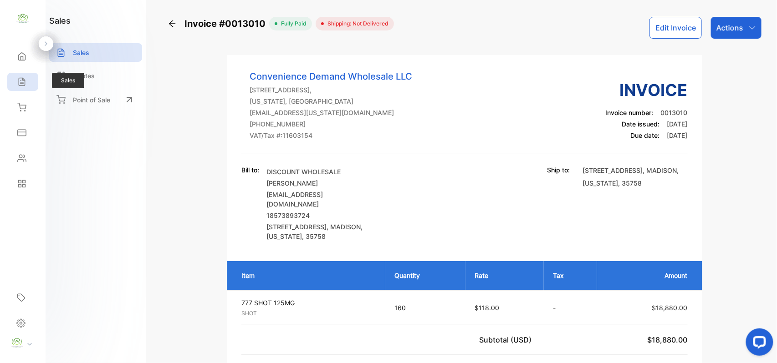
click at [30, 87] on div "Sales" at bounding box center [22, 82] width 31 height 18
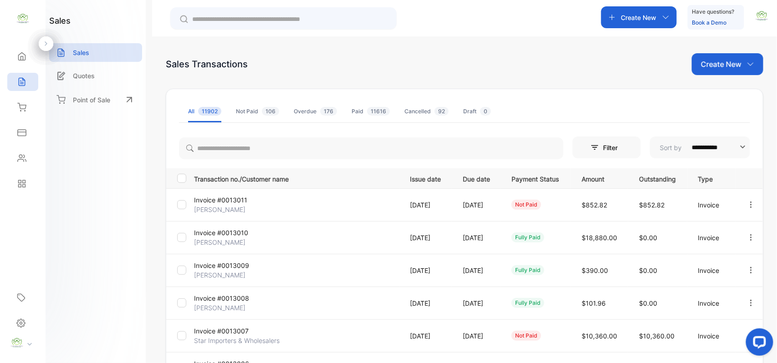
click at [727, 66] on p "Create New" at bounding box center [721, 64] width 41 height 11
click at [729, 95] on span "Invoice" at bounding box center [728, 95] width 21 height 10
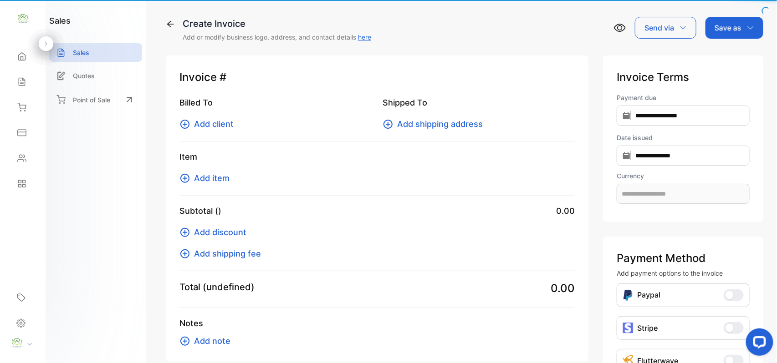
type input "**********"
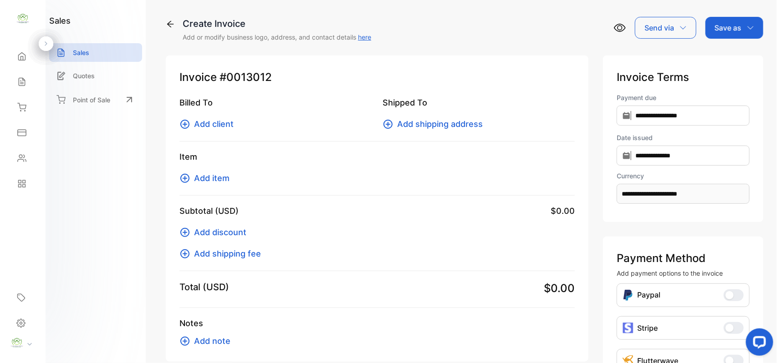
click at [206, 123] on span "Add client" at bounding box center [214, 124] width 40 height 12
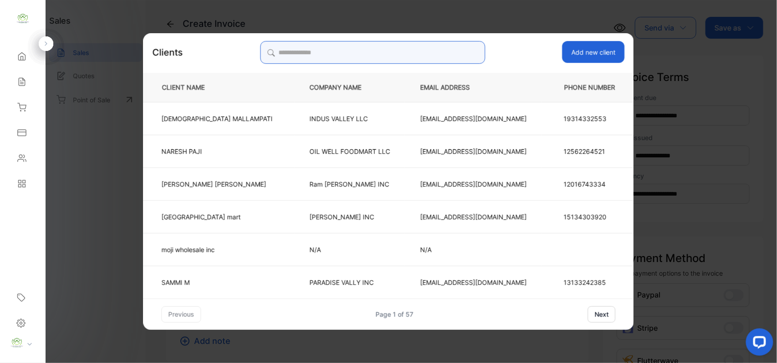
click at [385, 50] on input "search" at bounding box center [372, 52] width 225 height 23
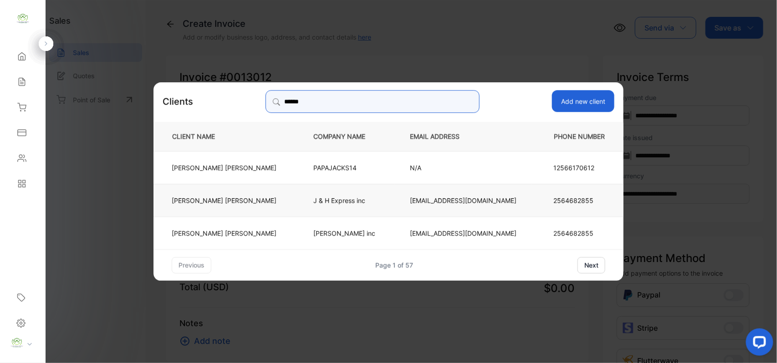
type input "******"
click at [260, 195] on td "hardik patel" at bounding box center [225, 200] width 145 height 33
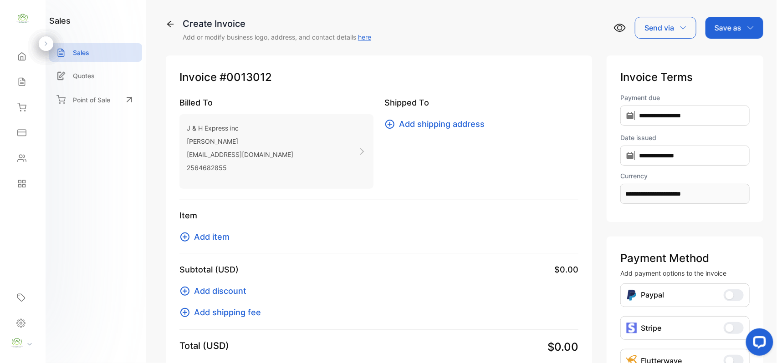
click at [215, 239] on span "Add item" at bounding box center [212, 237] width 36 height 12
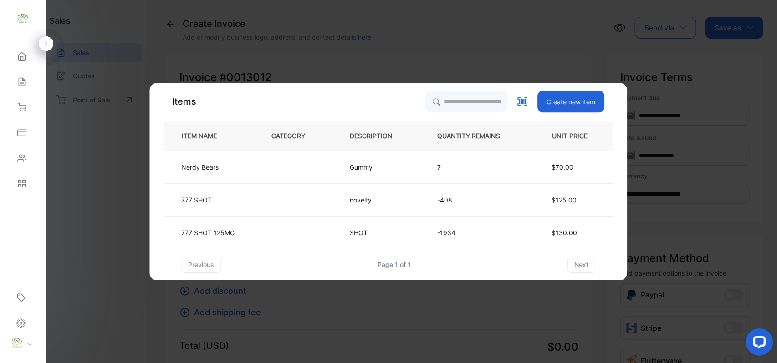
click at [444, 132] on p "QUANTITY REMAINS" at bounding box center [476, 137] width 77 height 10
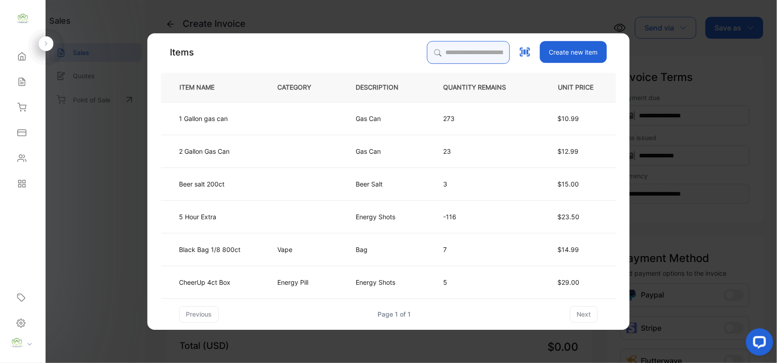
click at [441, 42] on input "search" at bounding box center [468, 52] width 83 height 23
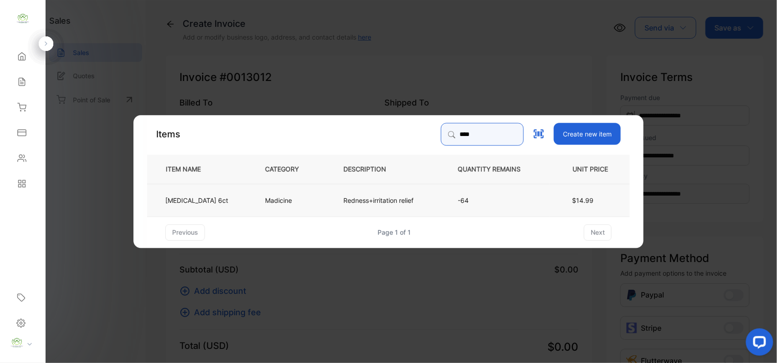
type input "****"
click at [312, 194] on td "Madicine" at bounding box center [289, 200] width 78 height 33
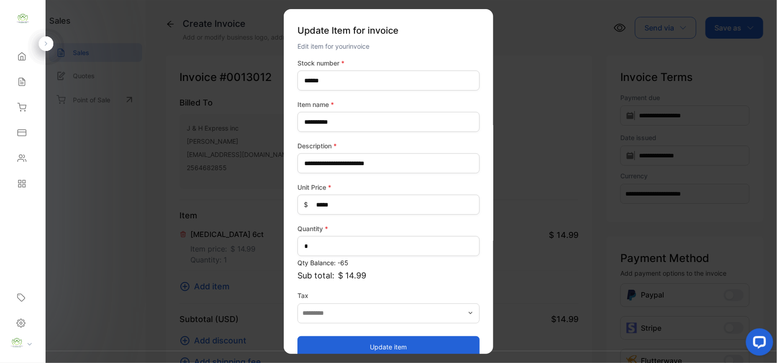
drag, startPoint x: 395, startPoint y: 342, endPoint x: 383, endPoint y: 327, distance: 19.7
click at [395, 341] on button "Update item" at bounding box center [388, 347] width 182 height 22
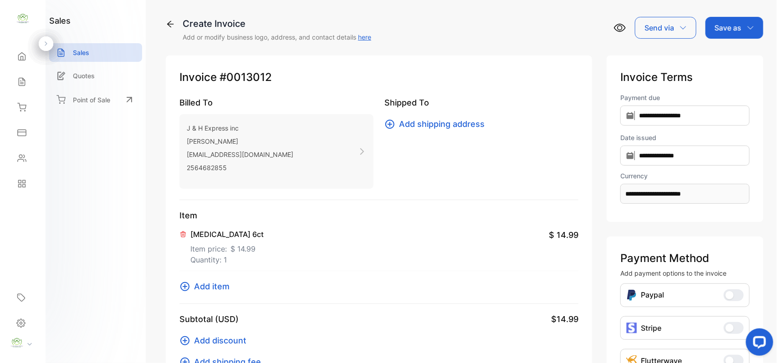
click at [227, 286] on span "Add item" at bounding box center [212, 287] width 36 height 12
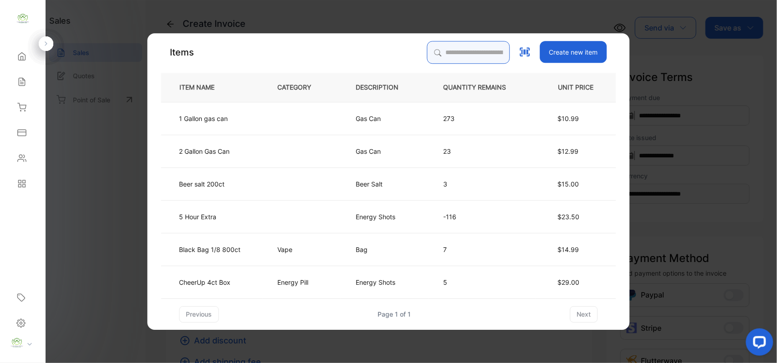
click at [450, 55] on input "search" at bounding box center [468, 52] width 83 height 23
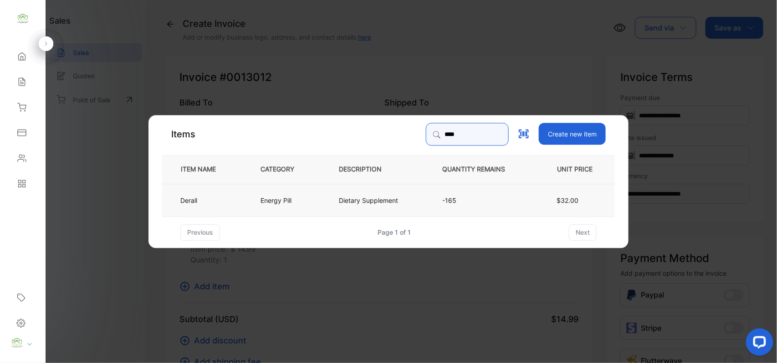
type input "****"
click at [246, 214] on td "Energy Pill" at bounding box center [284, 200] width 78 height 33
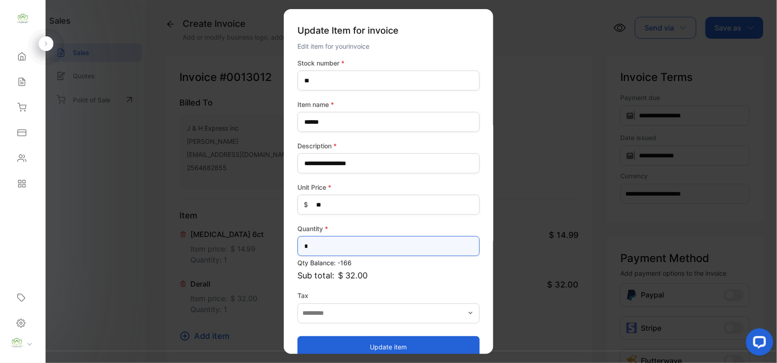
click at [359, 245] on input "*" at bounding box center [388, 246] width 182 height 20
type input "*"
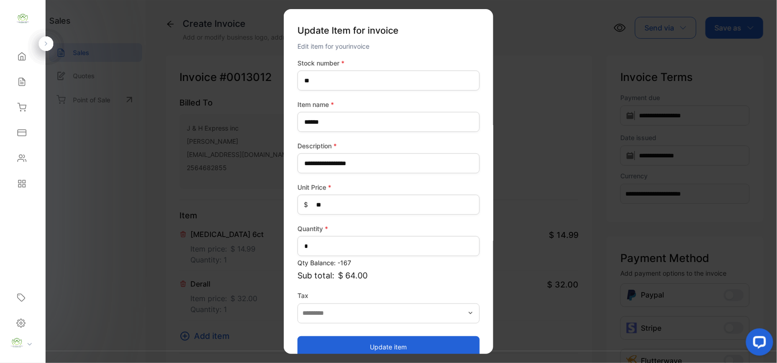
click at [353, 339] on button "Update item" at bounding box center [388, 347] width 182 height 22
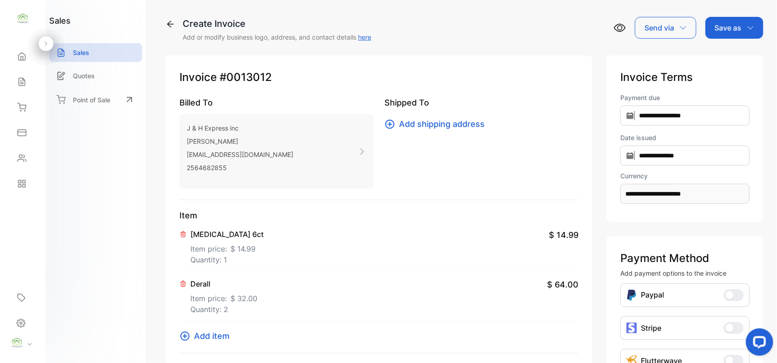
click at [729, 31] on p "Save as" at bounding box center [728, 27] width 27 height 11
click at [722, 56] on div "Invoice" at bounding box center [732, 58] width 52 height 18
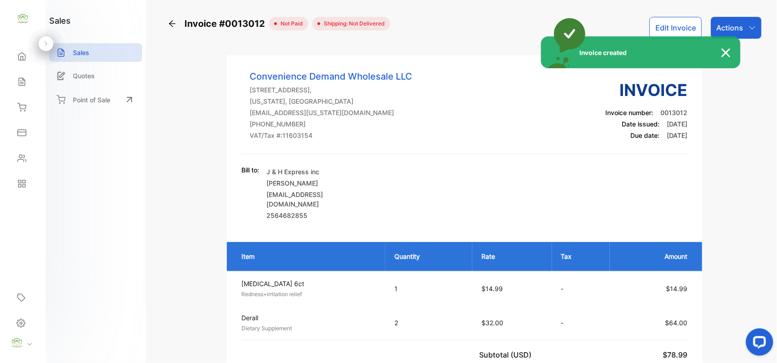
click at [744, 26] on div "Invoice created" at bounding box center [388, 181] width 777 height 363
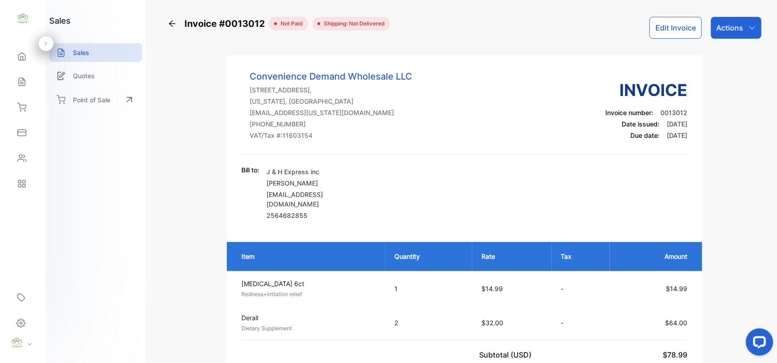
click at [742, 32] on div "Actions" at bounding box center [736, 28] width 51 height 22
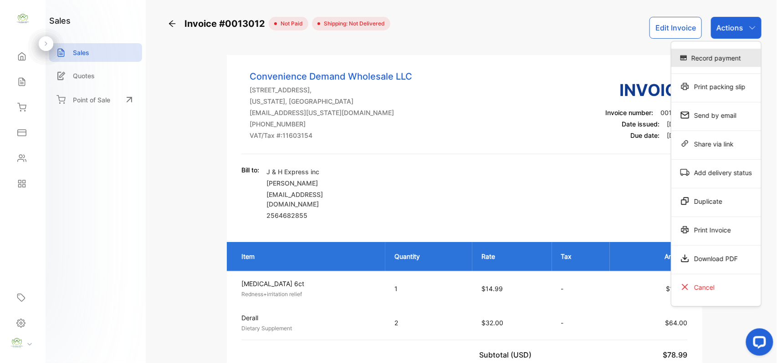
click at [714, 64] on div "Record payment" at bounding box center [716, 58] width 90 height 18
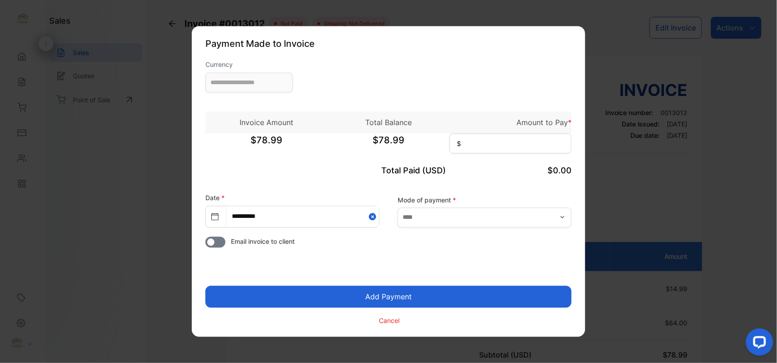
type input "**********"
click at [538, 145] on input at bounding box center [511, 144] width 122 height 20
type input "*****"
click at [205, 286] on button "Add Payment" at bounding box center [388, 297] width 366 height 22
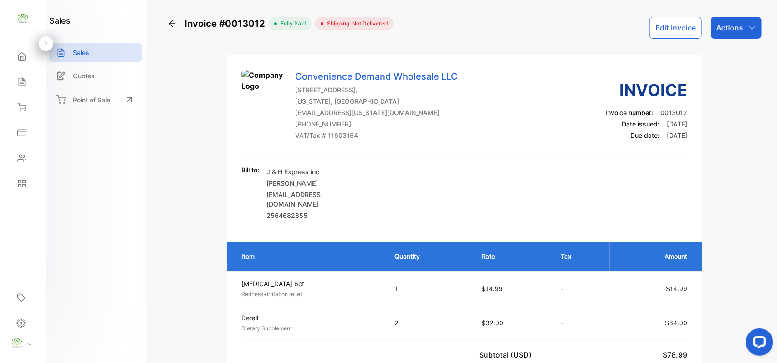
click at [740, 27] on p "Actions" at bounding box center [729, 27] width 27 height 11
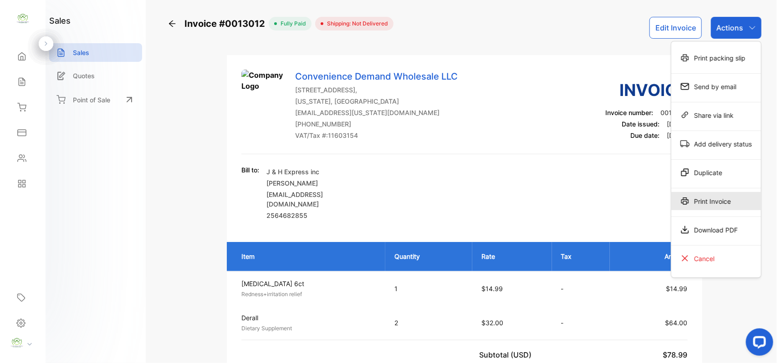
click at [702, 203] on div "Print Invoice" at bounding box center [716, 201] width 90 height 18
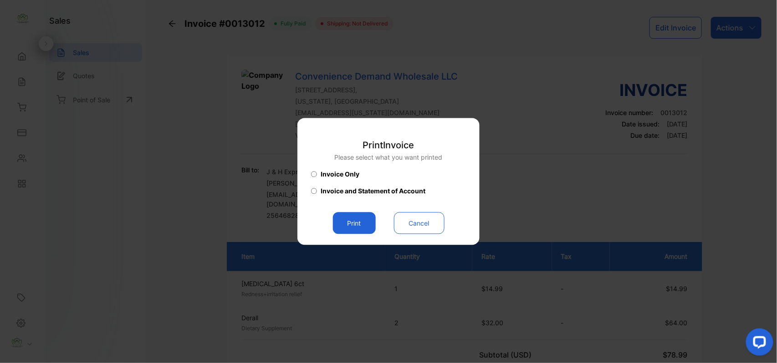
click at [359, 226] on button "Print" at bounding box center [354, 224] width 43 height 22
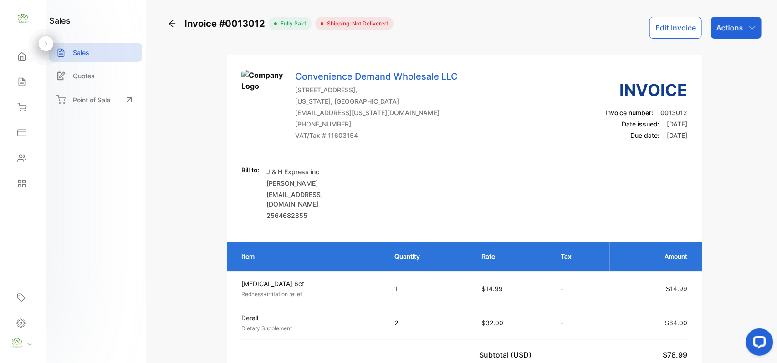
click at [25, 86] on icon at bounding box center [21, 81] width 9 height 9
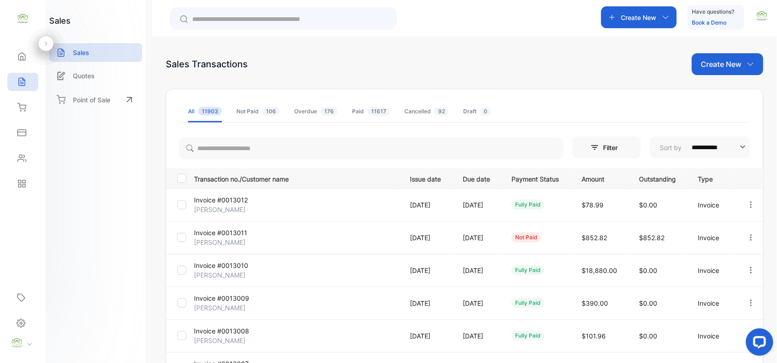
click at [220, 237] on p "Invoice #0013011" at bounding box center [228, 233] width 68 height 10
click at [216, 199] on p "Invoice #0013012" at bounding box center [228, 200] width 68 height 10
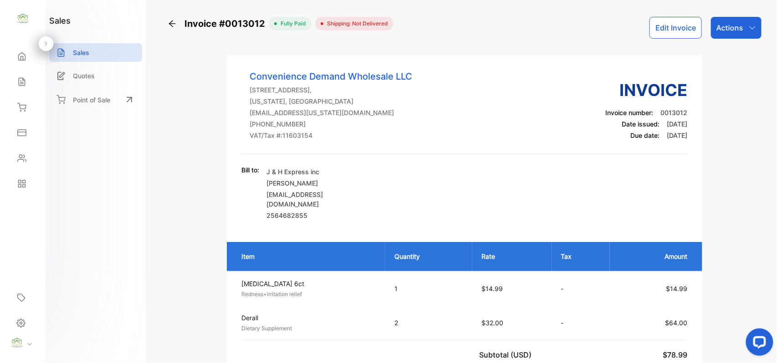
drag, startPoint x: 728, startPoint y: 34, endPoint x: 720, endPoint y: 36, distance: 8.0
click at [726, 33] on div "Actions" at bounding box center [736, 28] width 51 height 22
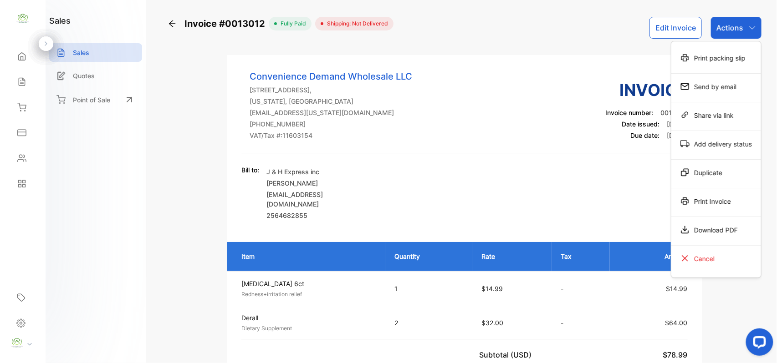
click at [737, 201] on div "Print Invoice" at bounding box center [716, 201] width 90 height 18
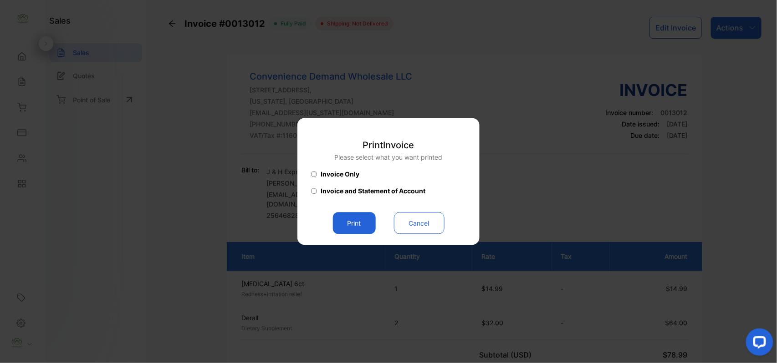
click at [342, 219] on button "Print" at bounding box center [354, 224] width 43 height 22
